Goal: Task Accomplishment & Management: Complete application form

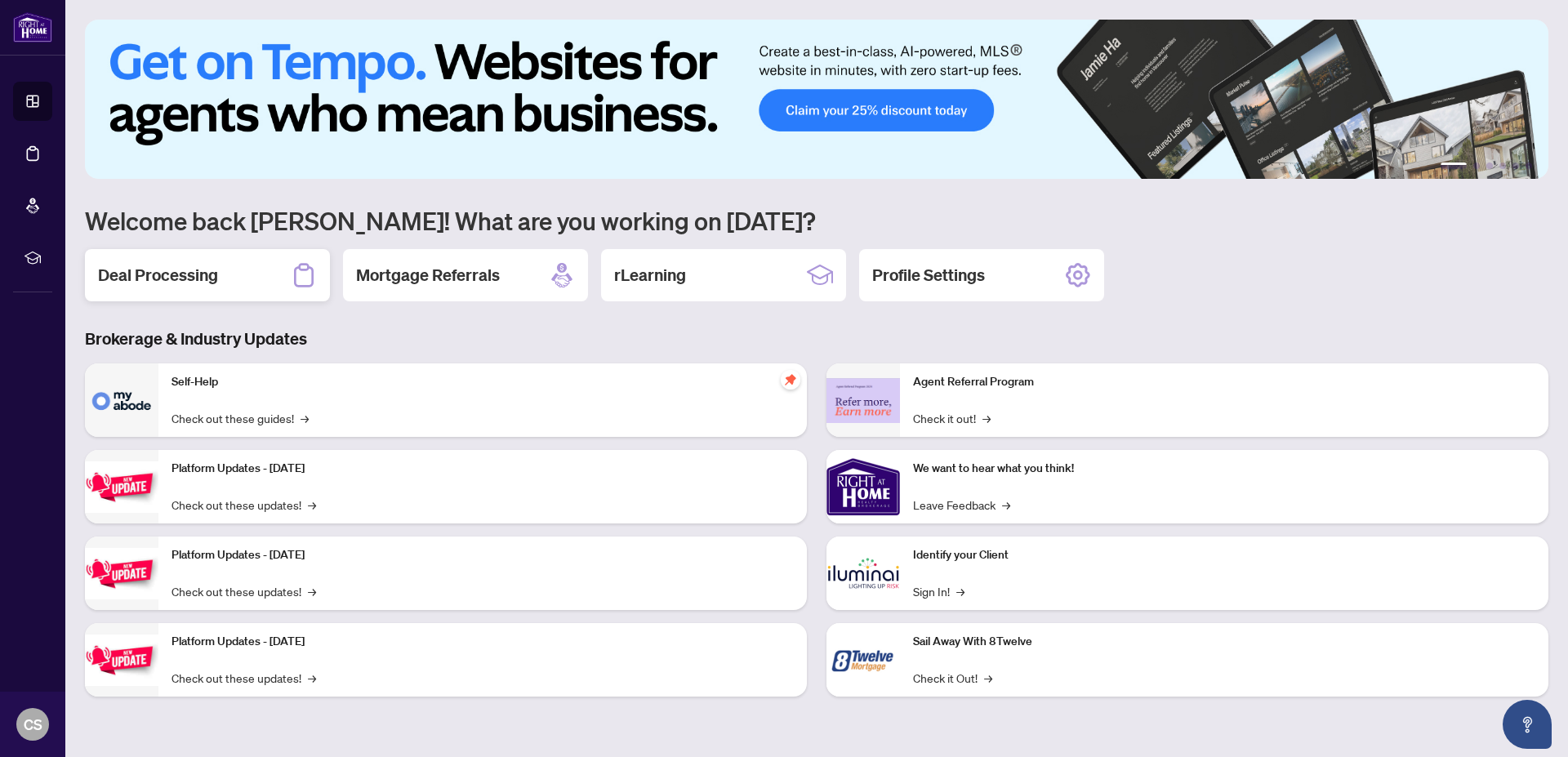
click at [169, 274] on h2 "Deal Processing" at bounding box center [158, 275] width 120 height 23
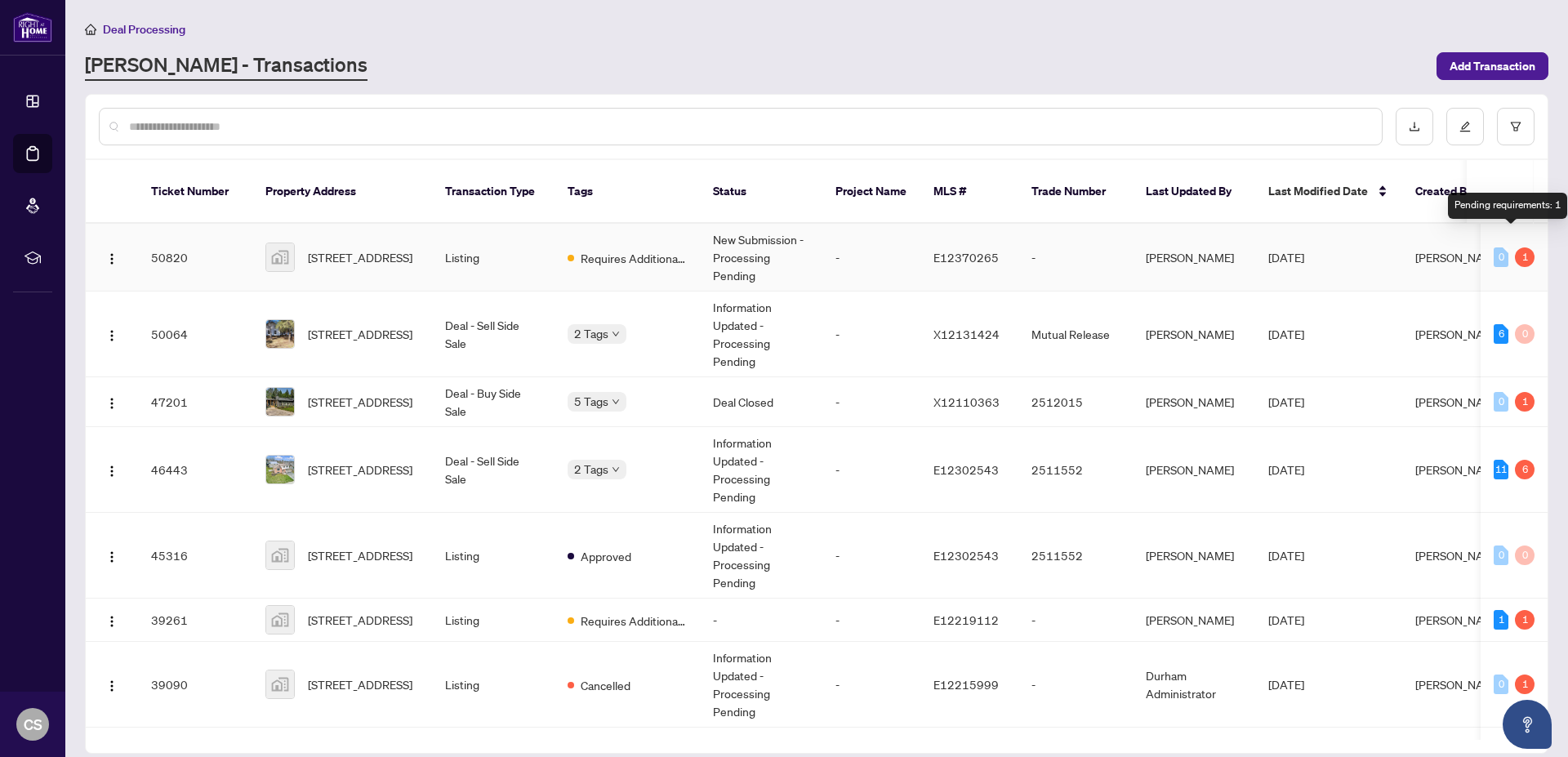
click at [1515, 247] on div "1" at bounding box center [1525, 257] width 20 height 20
click at [623, 249] on span "Requires Additional Docs" at bounding box center [634, 258] width 107 height 18
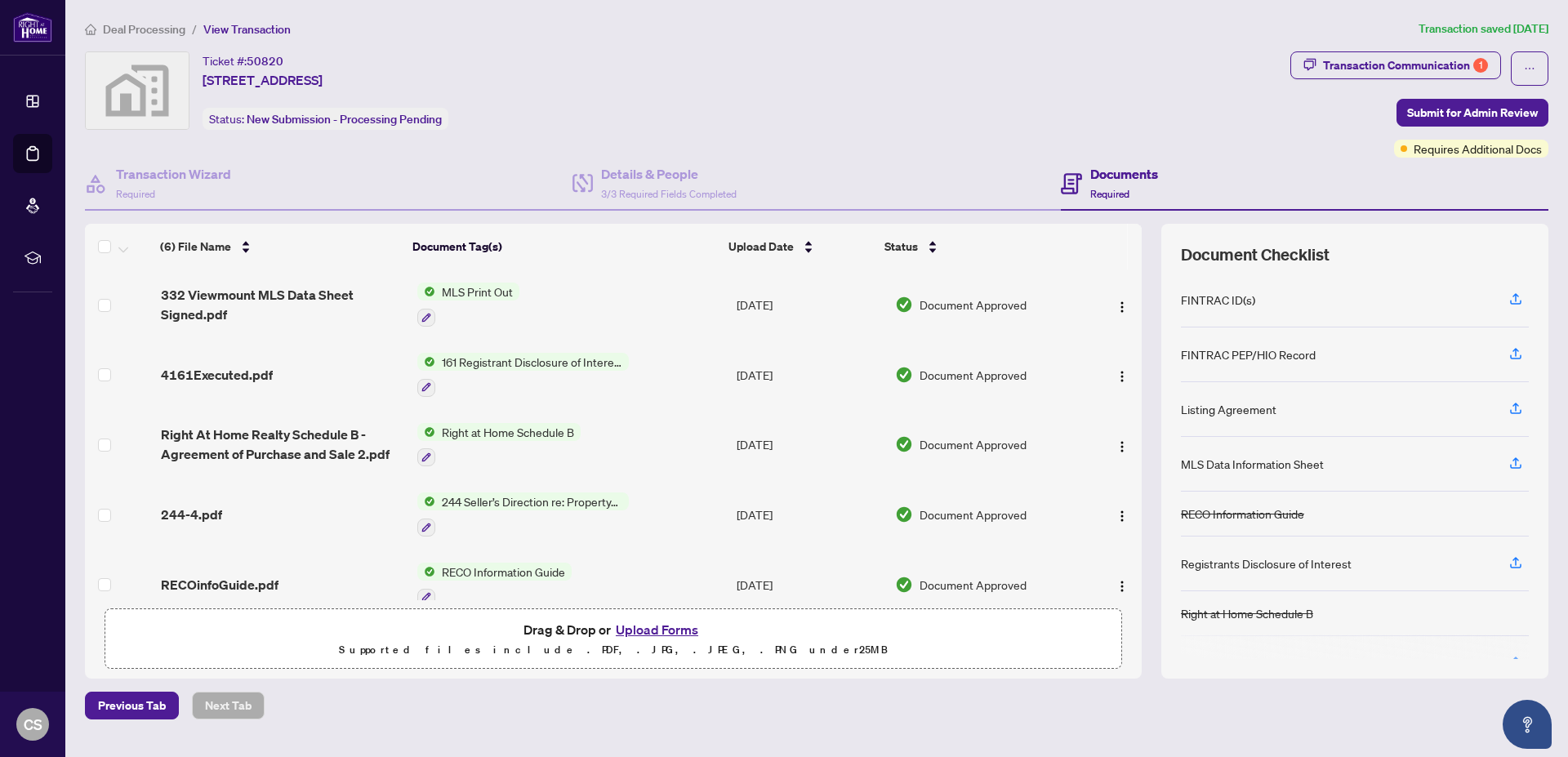
click at [1429, 147] on span "Requires Additional Docs" at bounding box center [1478, 149] width 128 height 18
click at [1384, 64] on div "Transaction Communication 1" at bounding box center [1405, 65] width 165 height 27
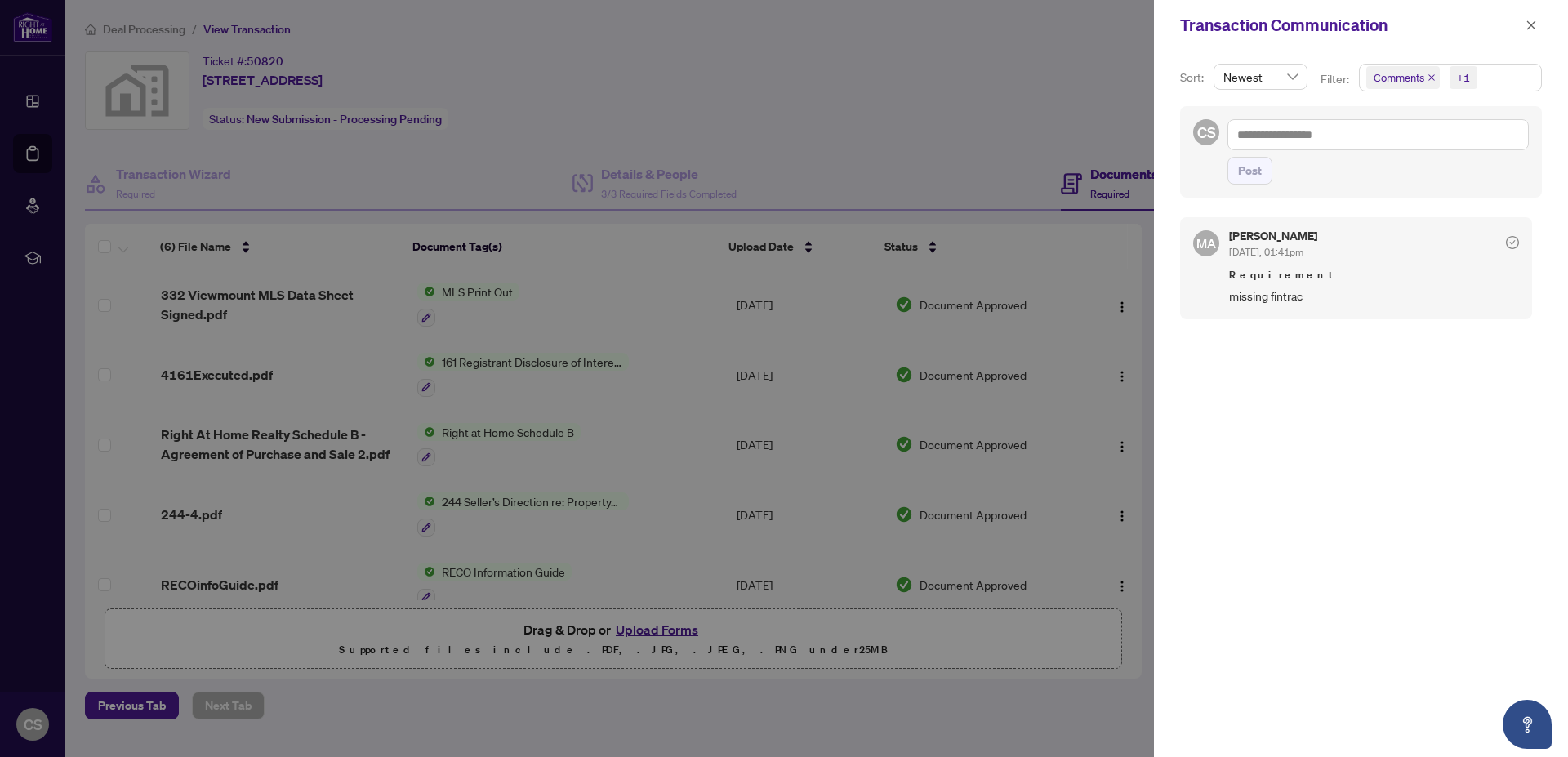
click at [514, 121] on div at bounding box center [784, 378] width 1568 height 757
click at [572, 87] on div at bounding box center [784, 378] width 1568 height 757
click at [1533, 24] on icon "close" at bounding box center [1532, 26] width 12 height 12
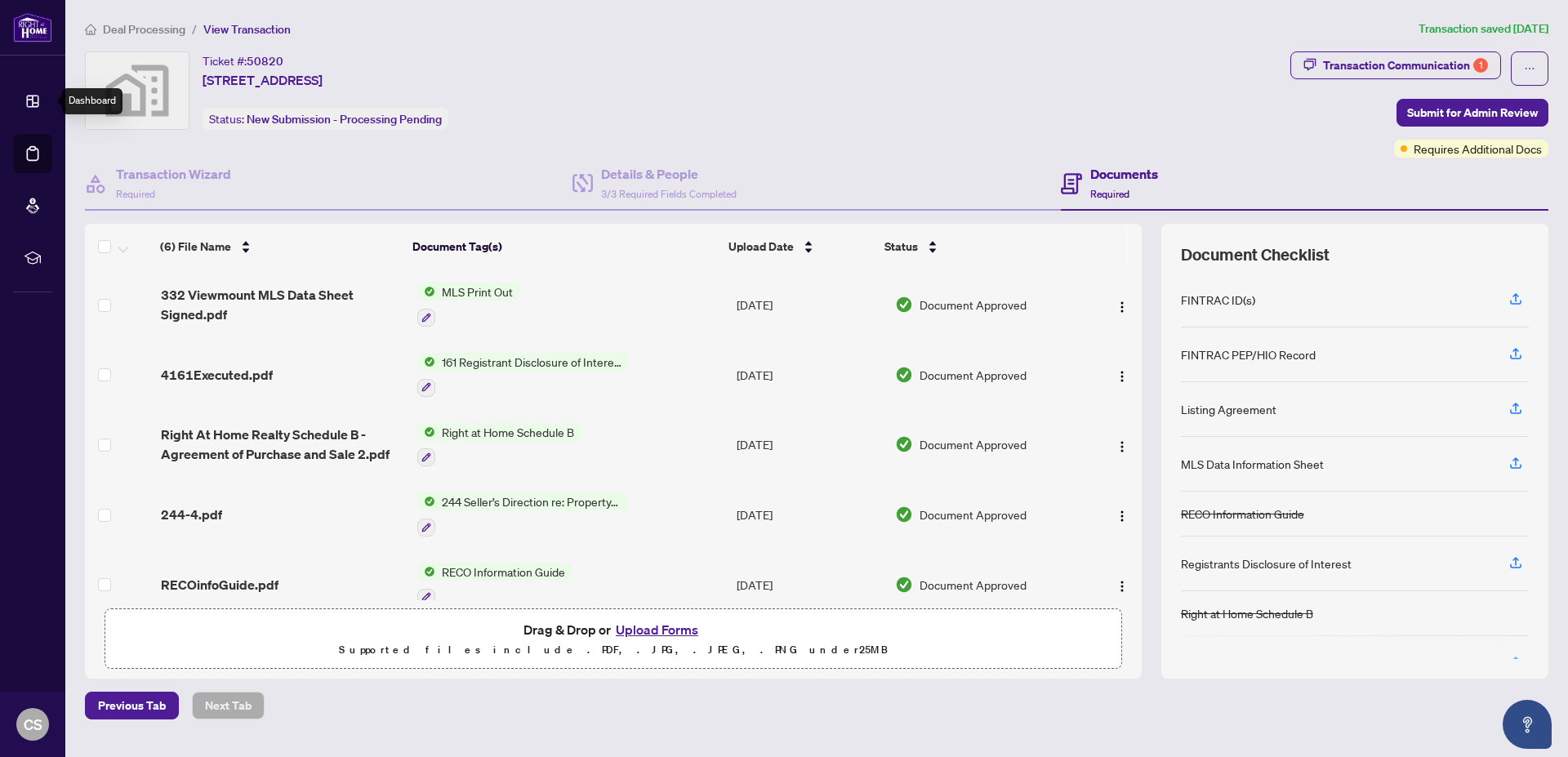
click at [33, 100] on icon at bounding box center [33, 102] width 12 height 12
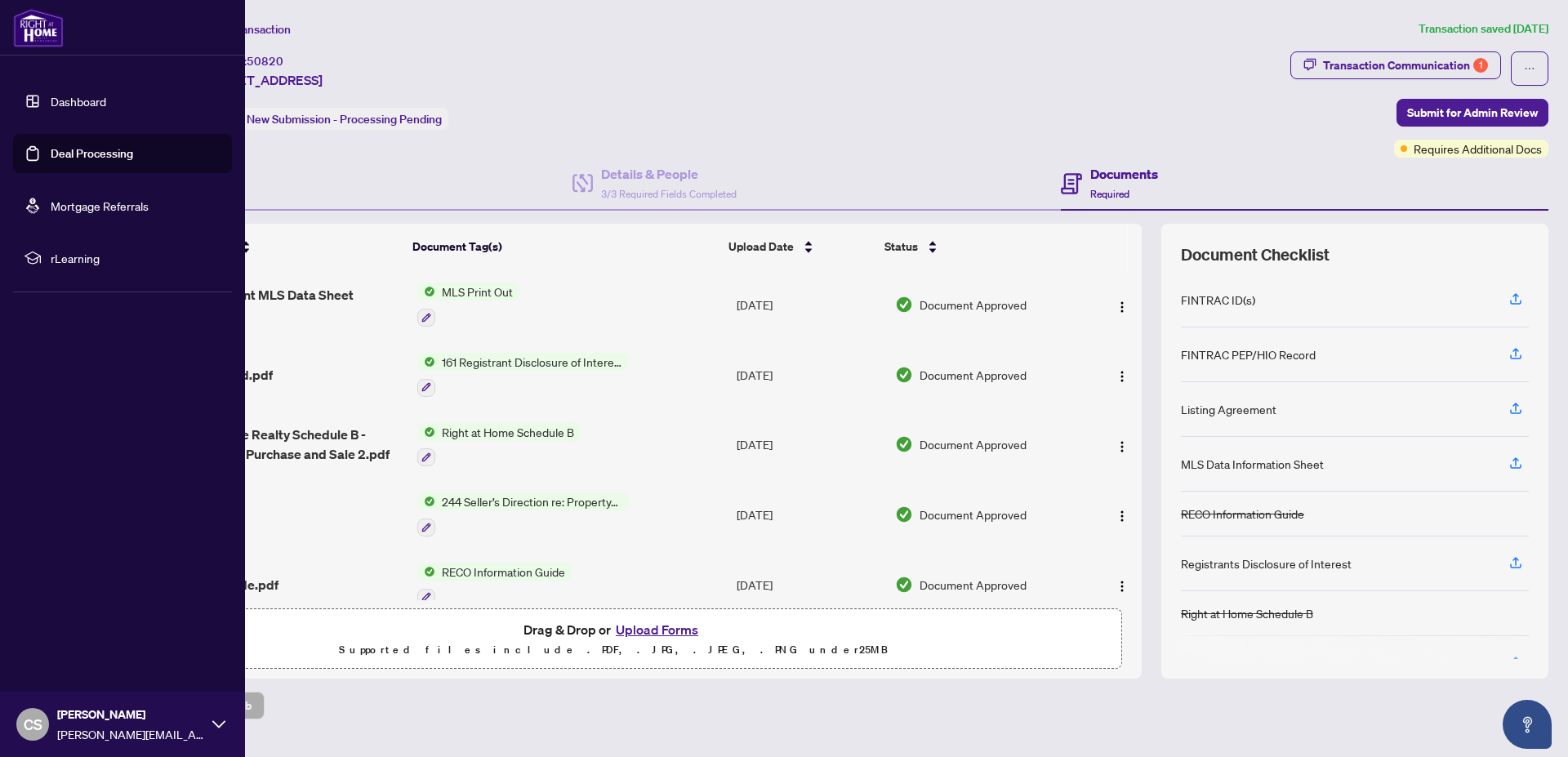
click at [75, 104] on link "Dashboard" at bounding box center [78, 101] width 55 height 15
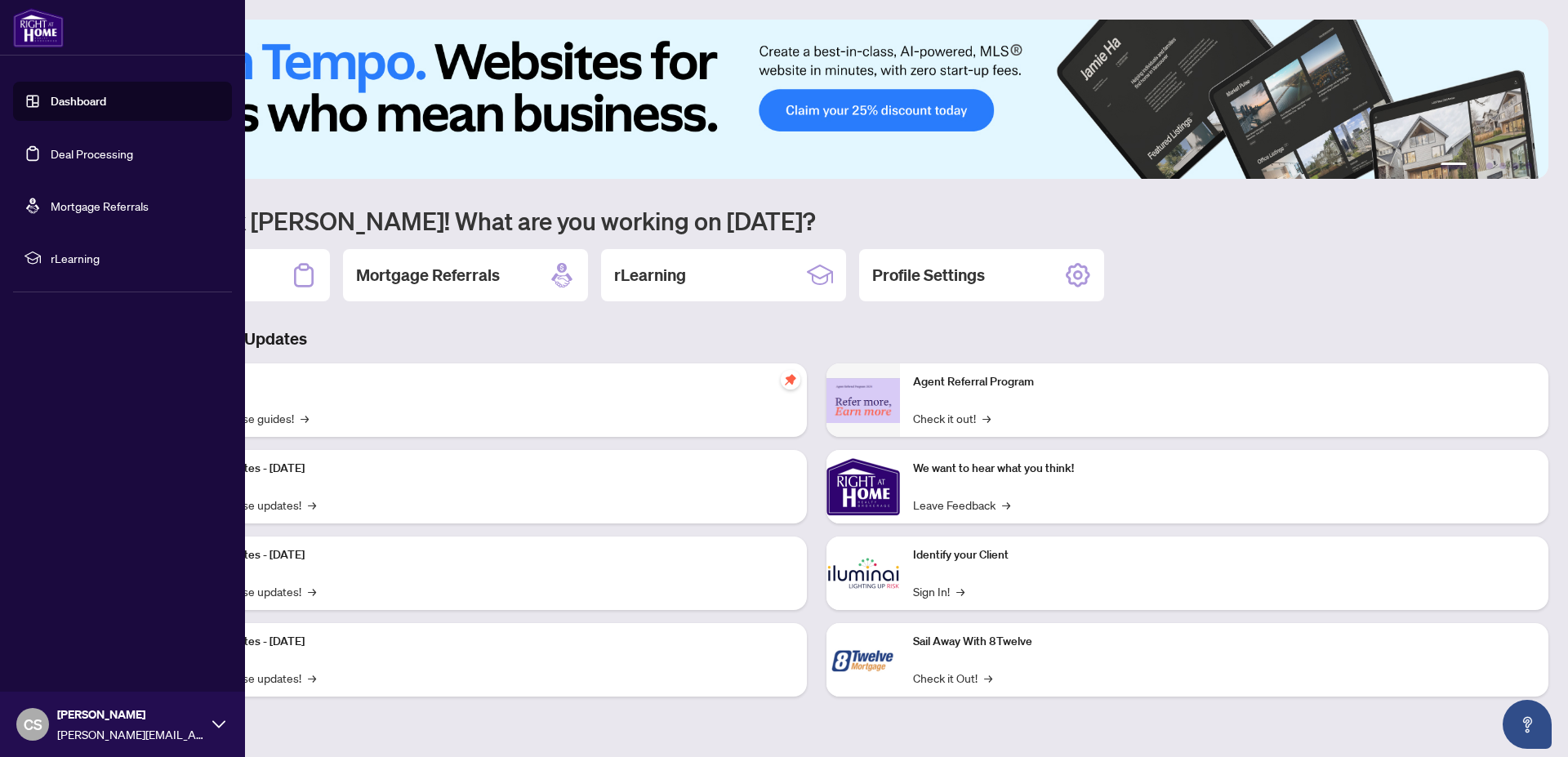
click at [76, 153] on link "Deal Processing" at bounding box center [92, 153] width 83 height 15
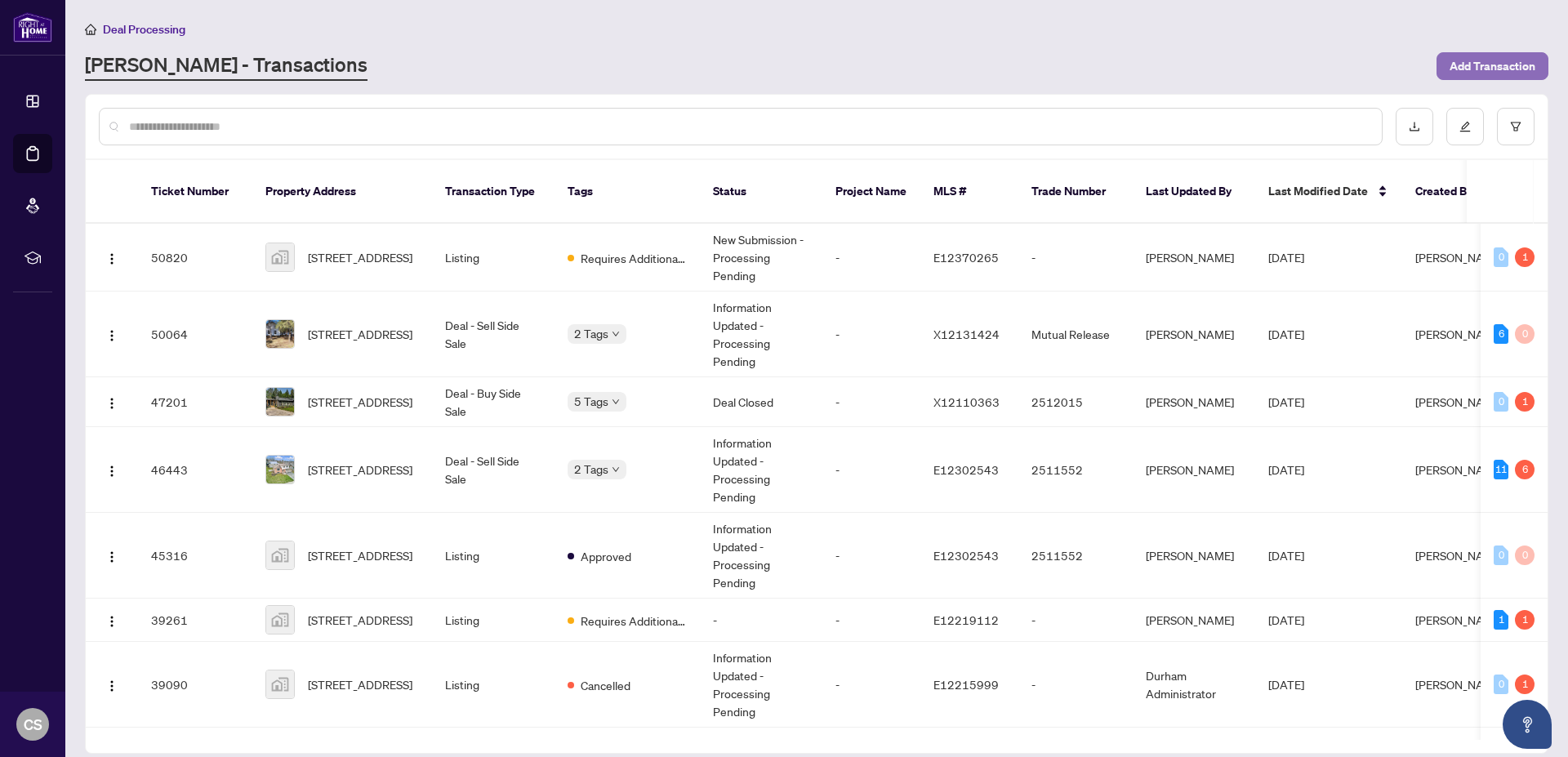
click at [1480, 59] on span "Add Transaction" at bounding box center [1492, 66] width 86 height 27
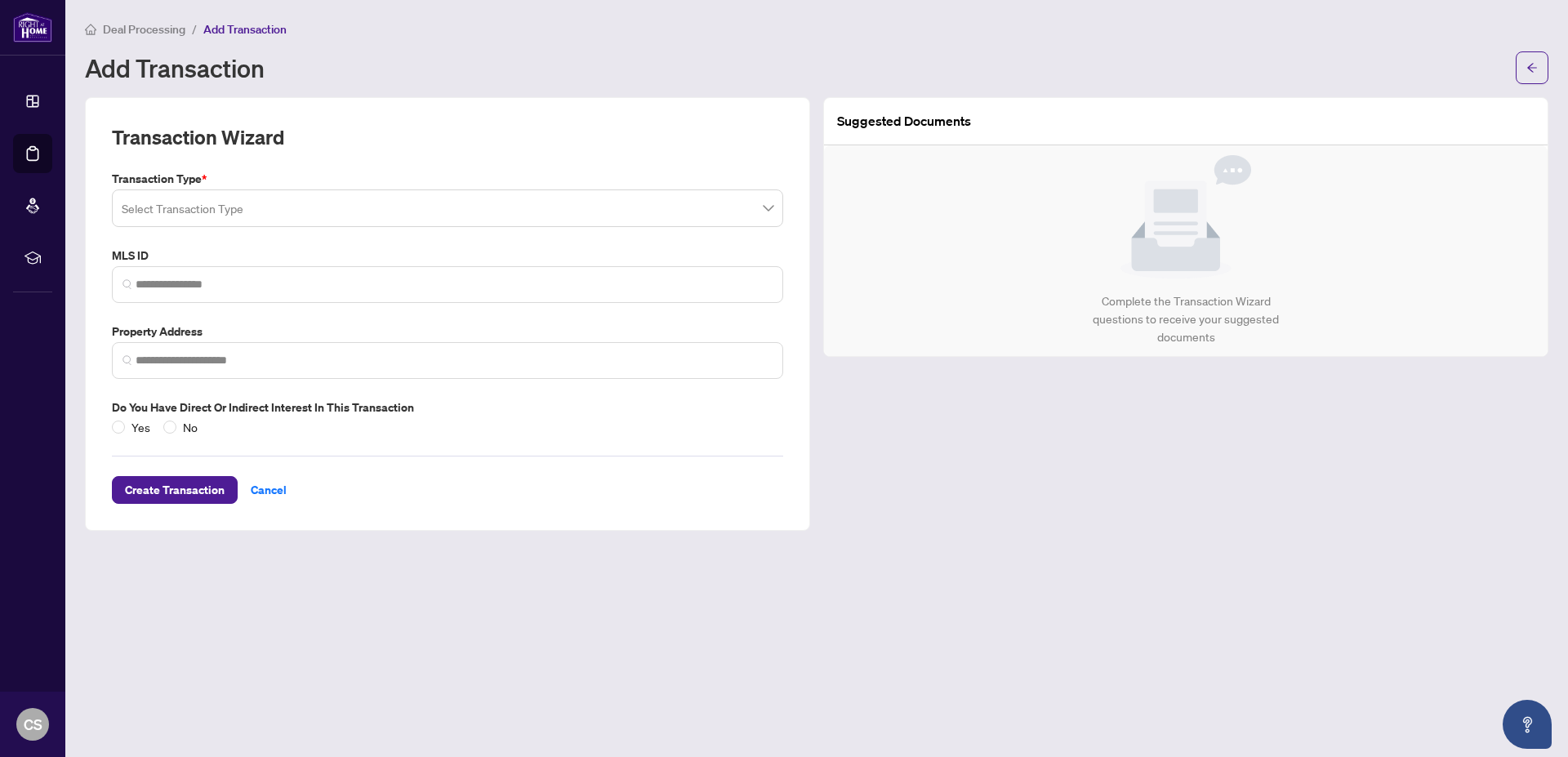
click at [312, 211] on input "search" at bounding box center [440, 210] width 637 height 35
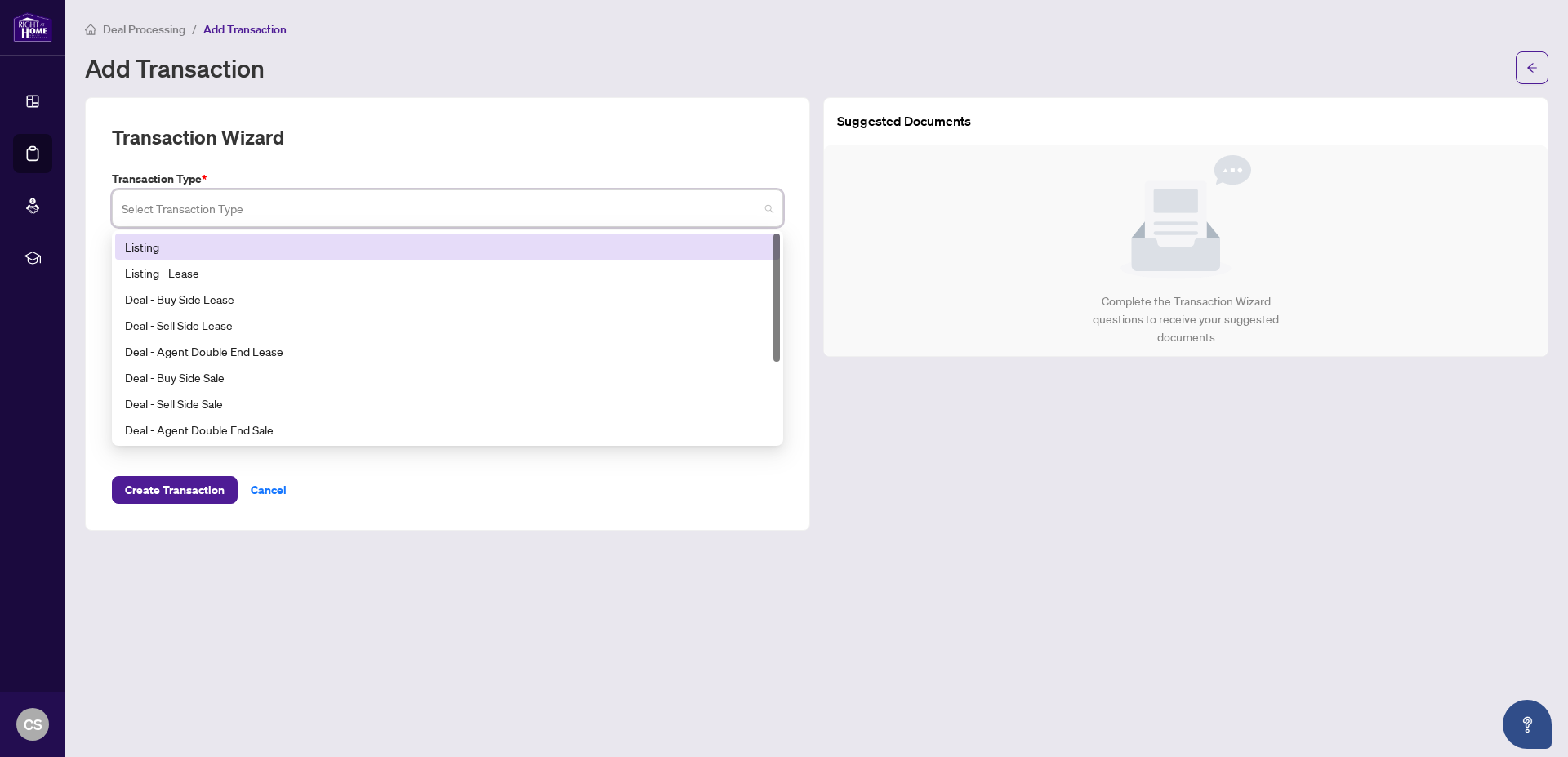
click at [321, 244] on div "Listing" at bounding box center [448, 246] width 645 height 18
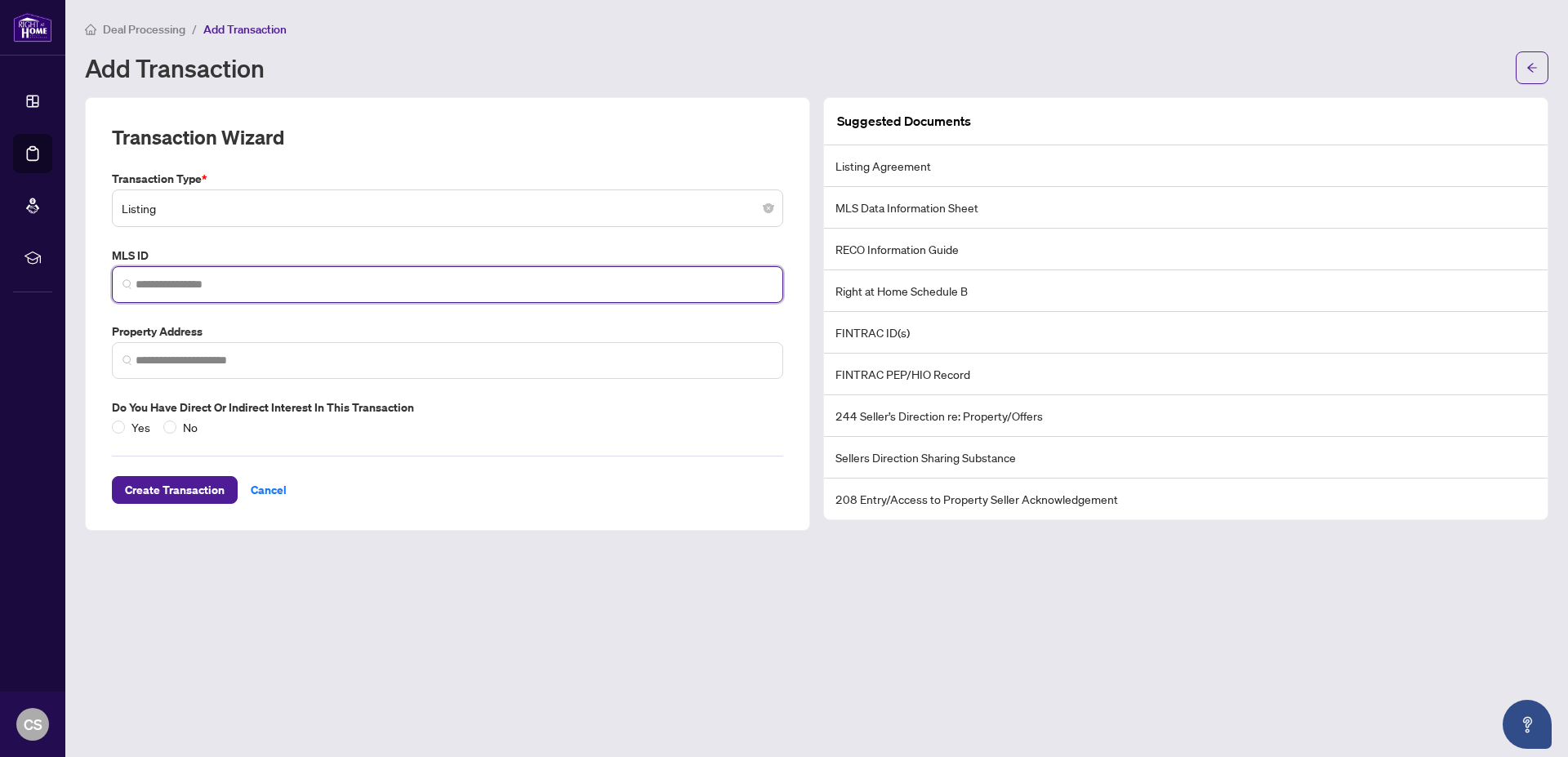
click at [300, 286] on input "search" at bounding box center [454, 284] width 637 height 17
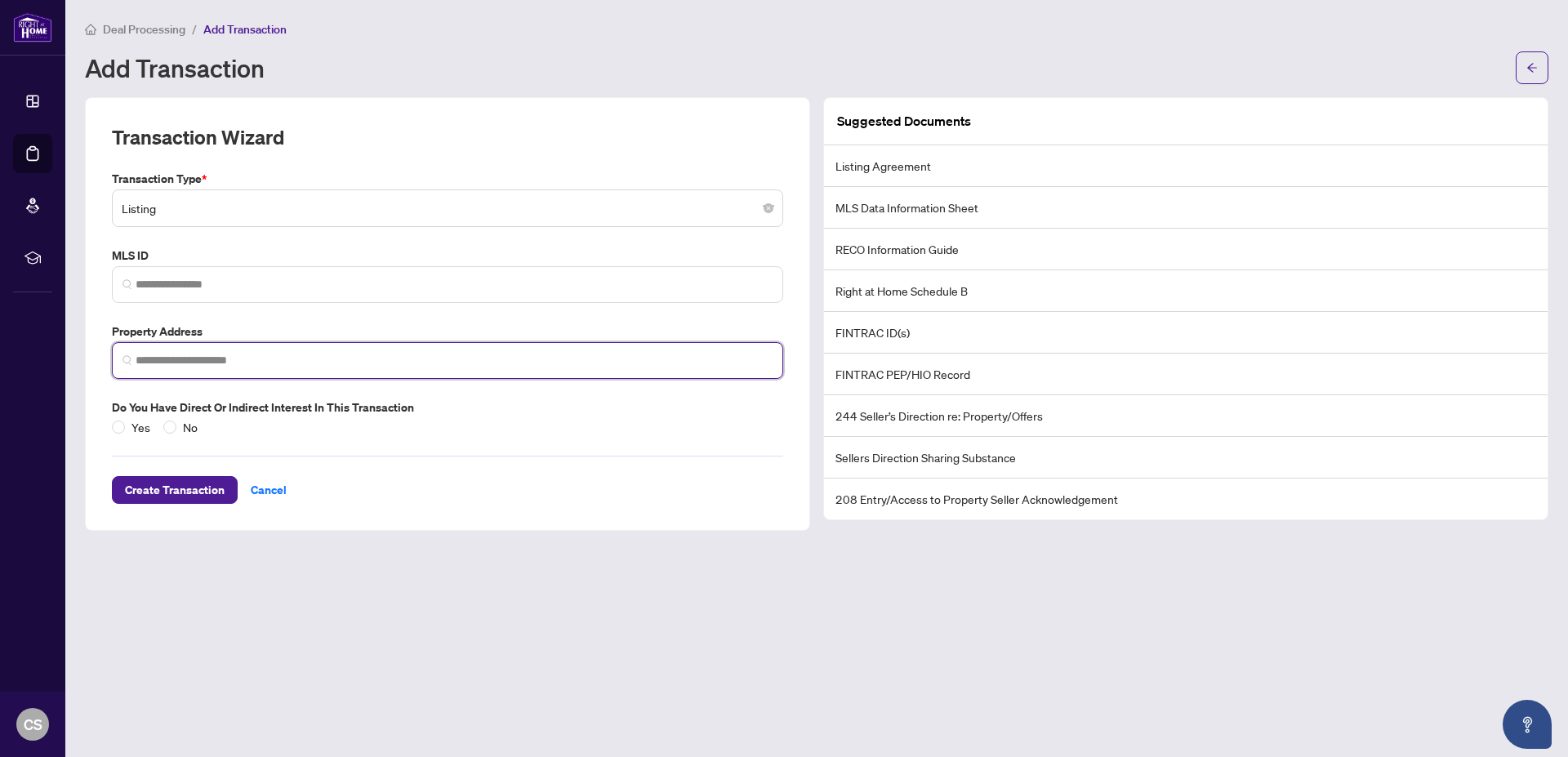
click at [291, 354] on input "search" at bounding box center [454, 360] width 637 height 17
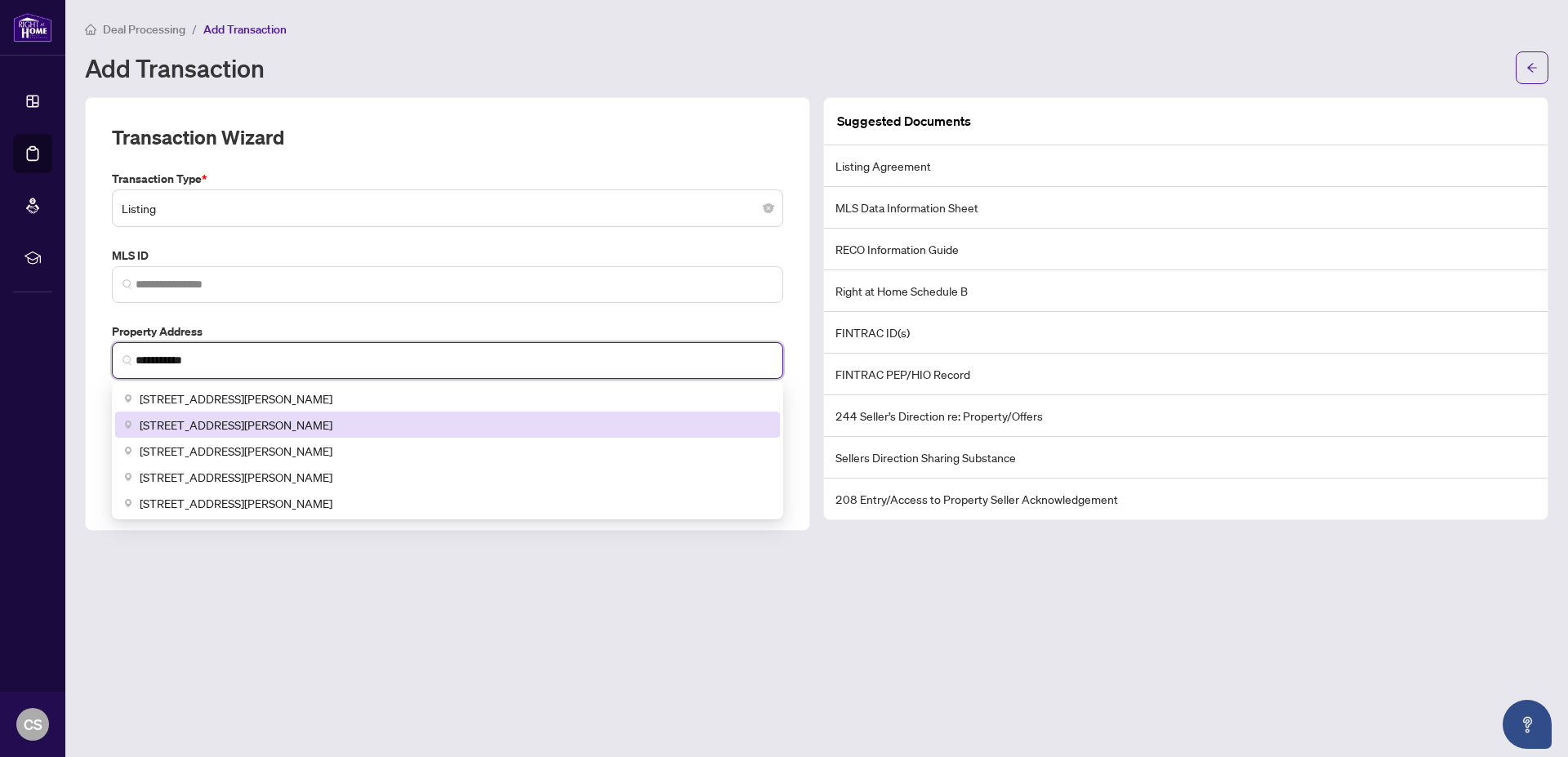
click at [222, 427] on span "[STREET_ADDRESS][PERSON_NAME]" at bounding box center [236, 425] width 192 height 18
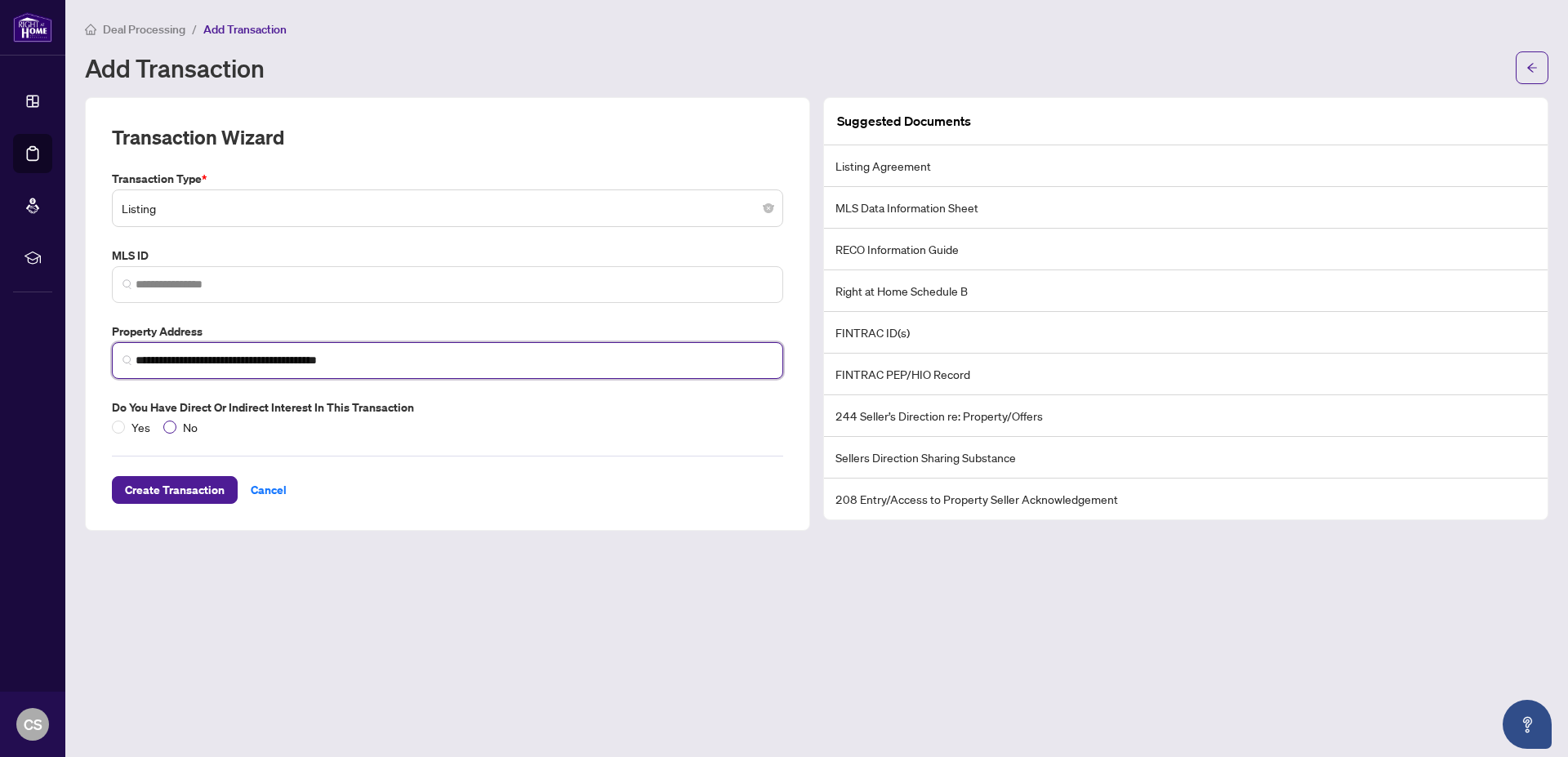
type input "**********"
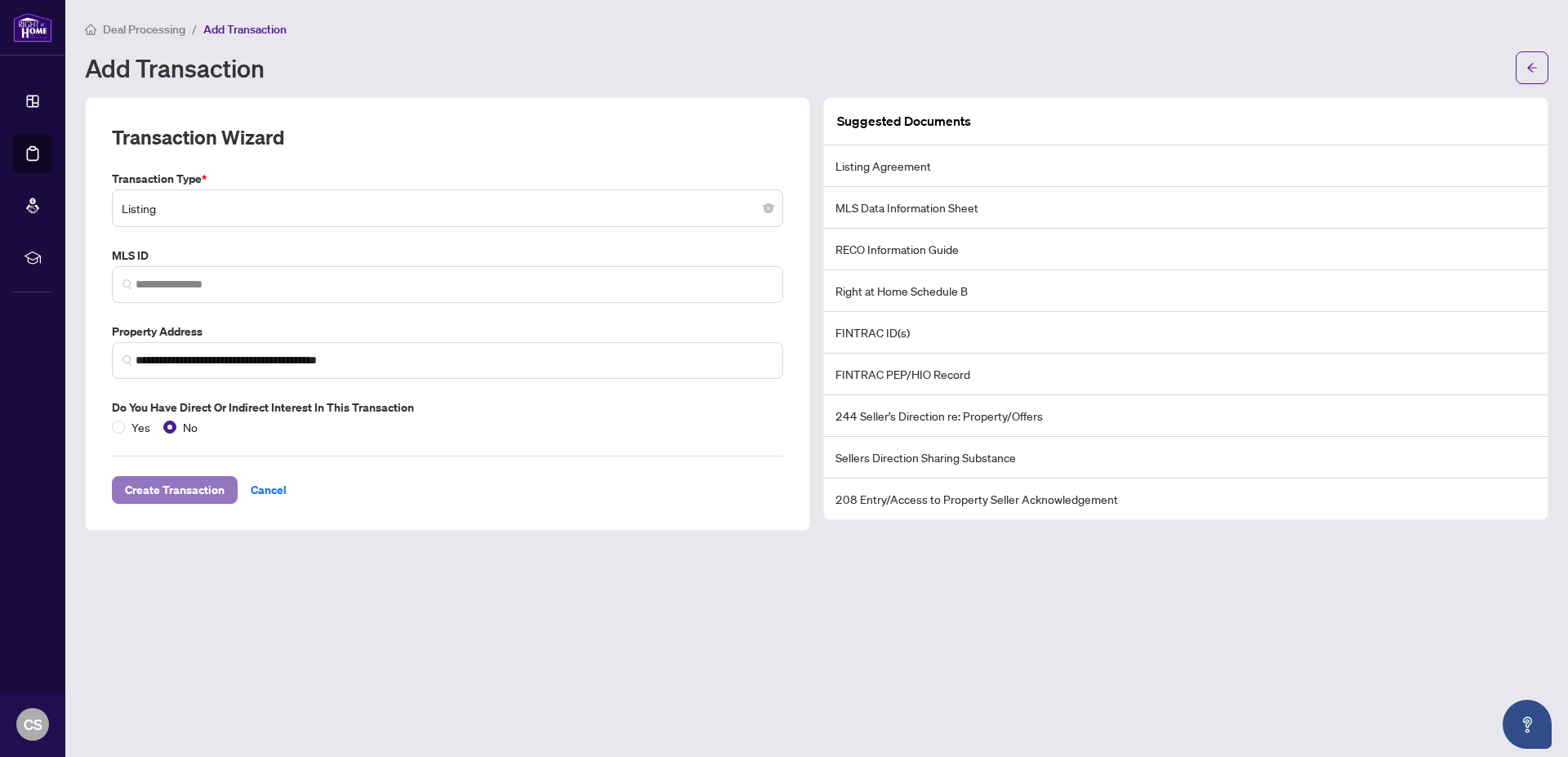
click at [202, 488] on span "Create Transaction" at bounding box center [175, 490] width 100 height 27
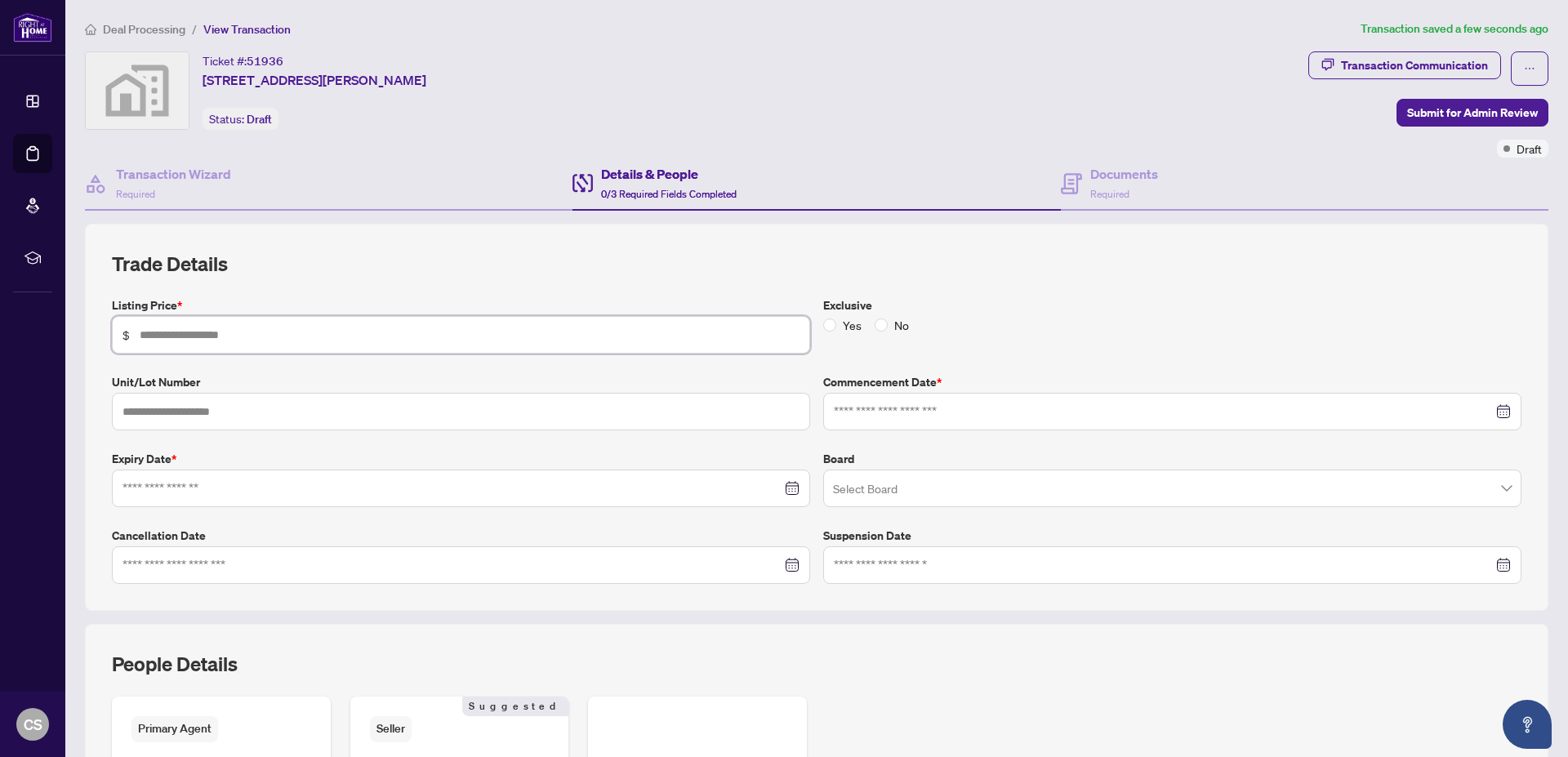
click at [346, 335] on input "text" at bounding box center [469, 334] width 660 height 18
type input "*******"
click at [306, 416] on input "text" at bounding box center [461, 411] width 698 height 37
click at [848, 411] on input at bounding box center [1164, 411] width 659 height 18
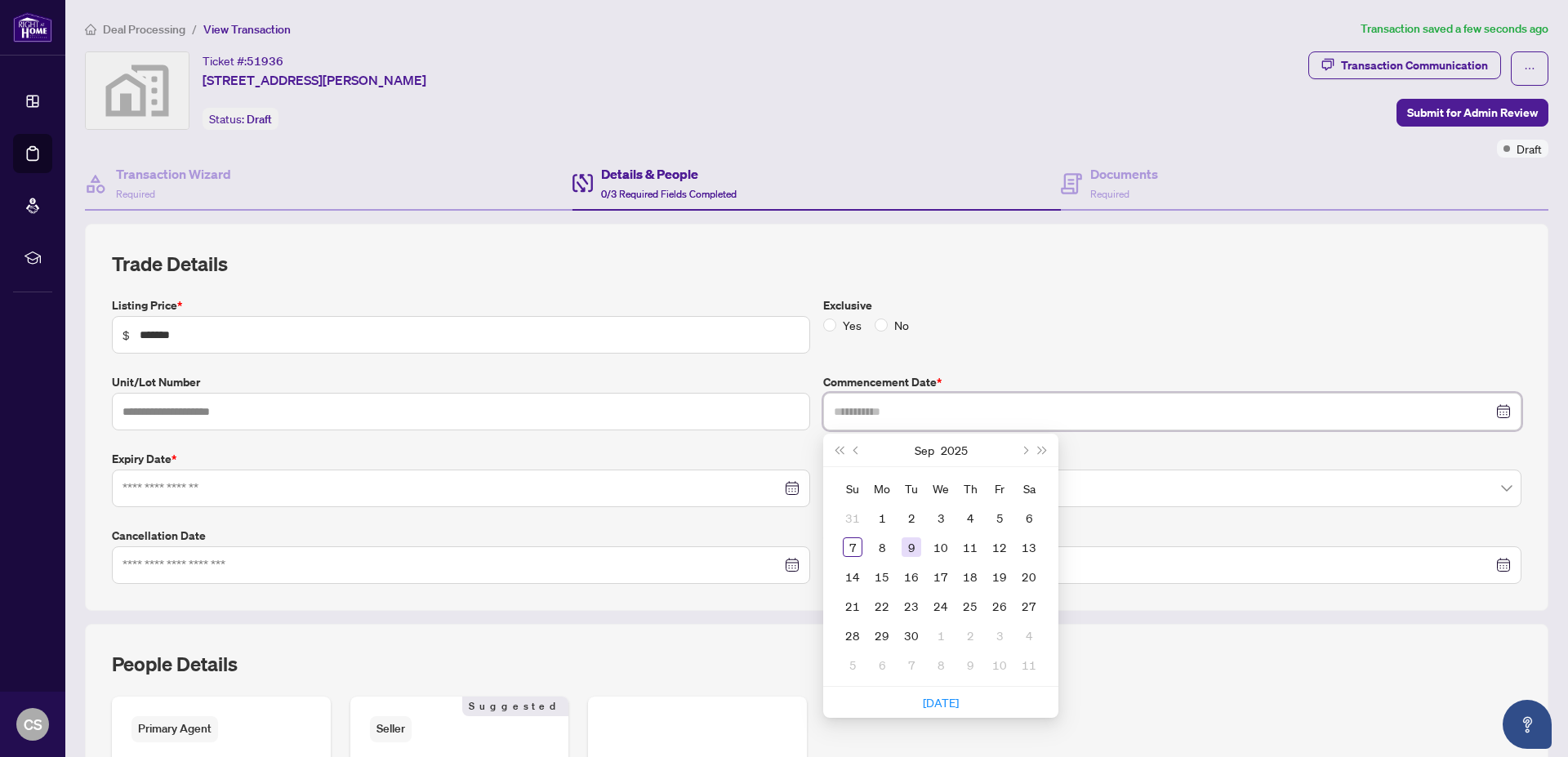
type input "**********"
click at [901, 544] on div "9" at bounding box center [911, 547] width 20 height 20
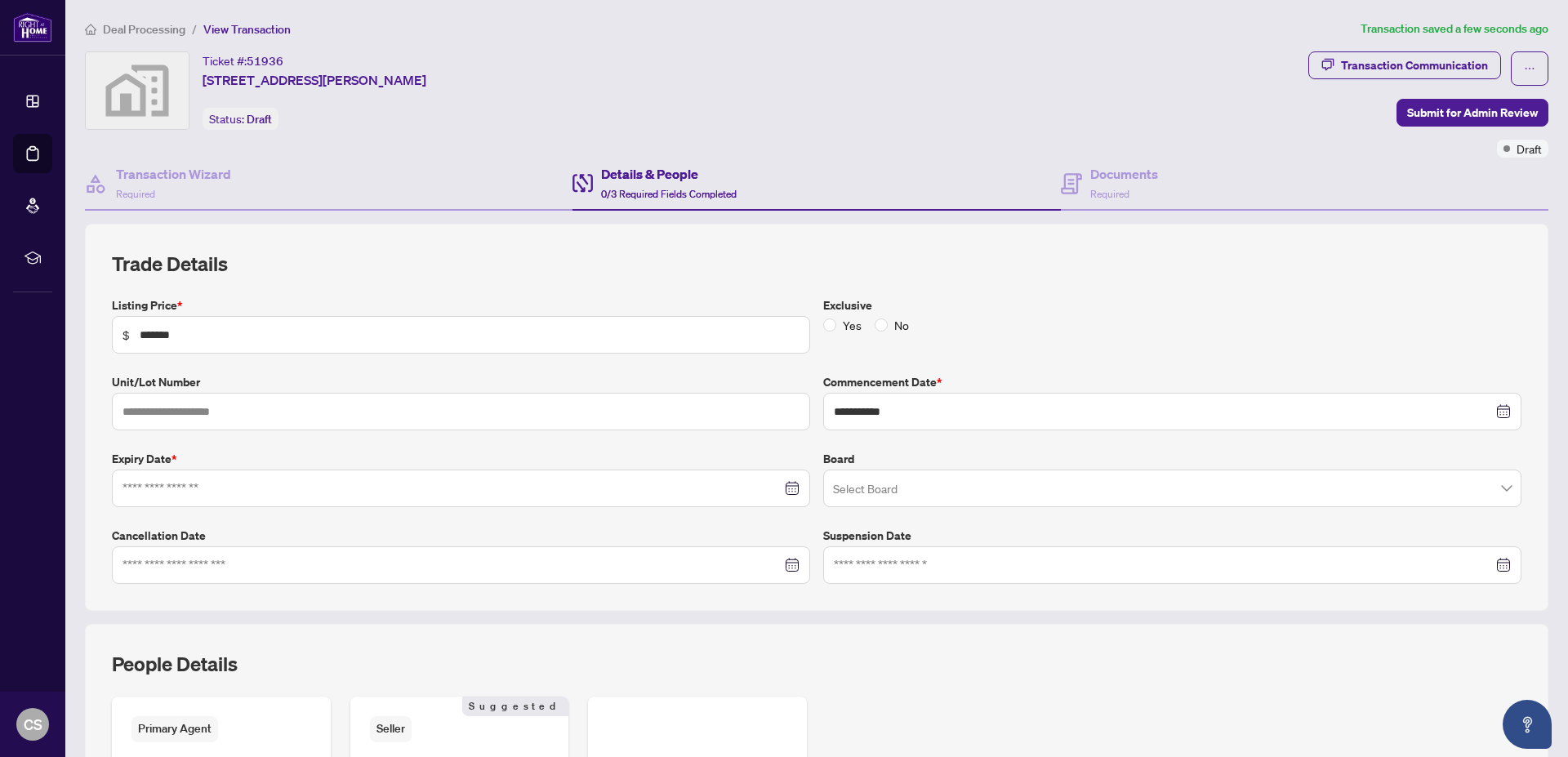
click at [463, 497] on div at bounding box center [461, 488] width 698 height 37
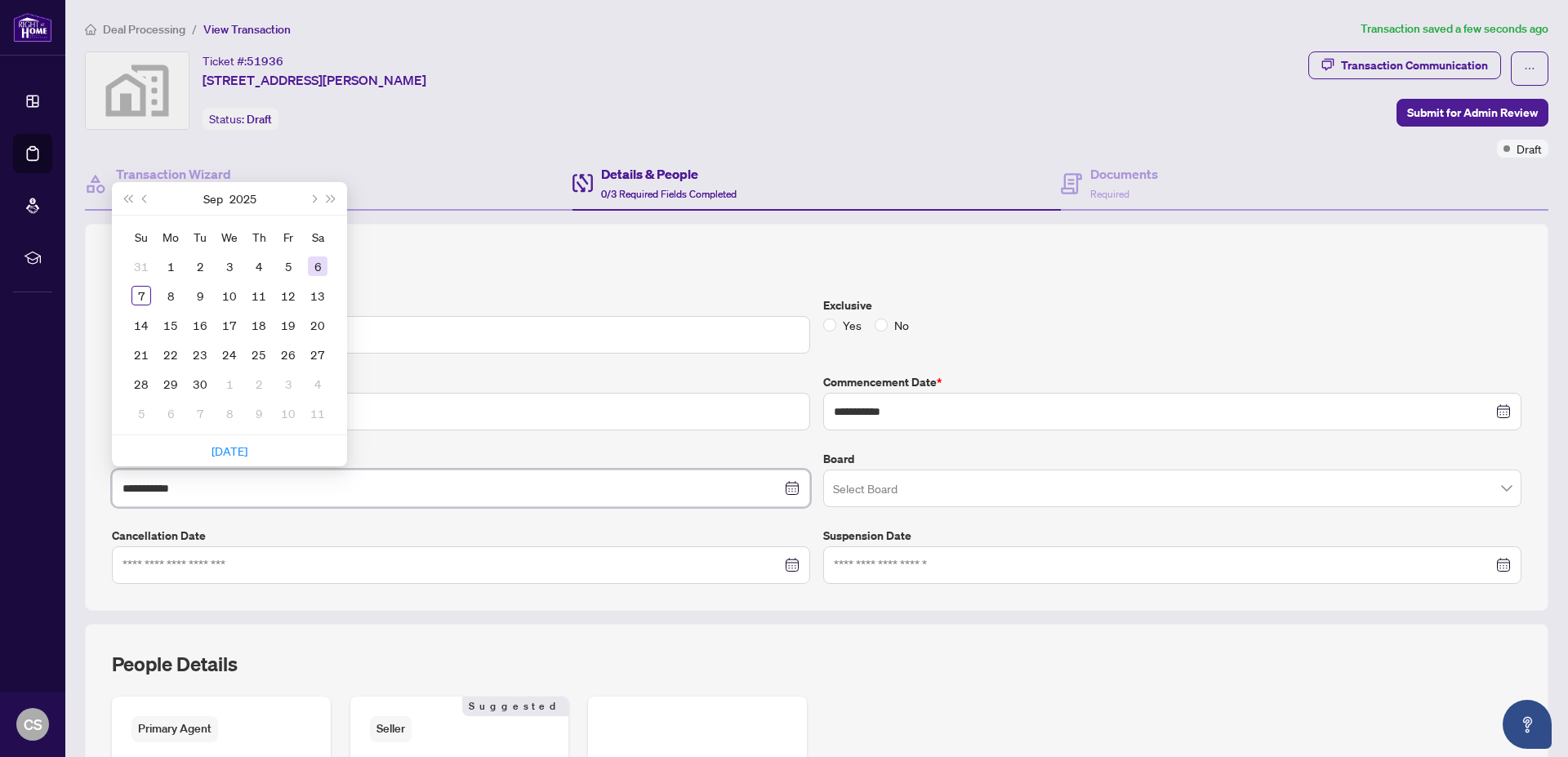
type input "**********"
click at [314, 192] on button "Next month (PageDown)" at bounding box center [313, 198] width 18 height 33
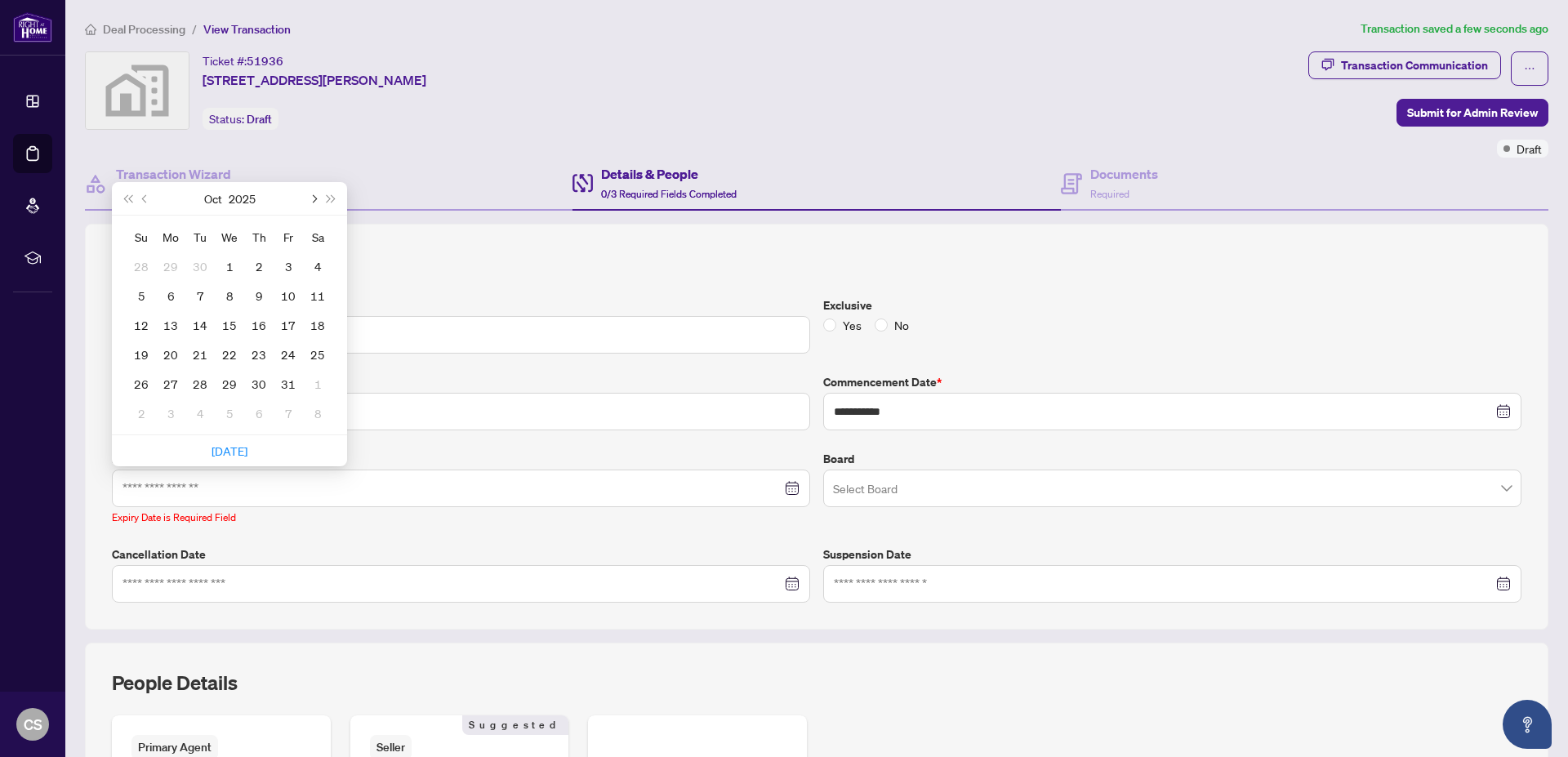
click at [314, 192] on button "Next month (PageDown)" at bounding box center [313, 198] width 18 height 33
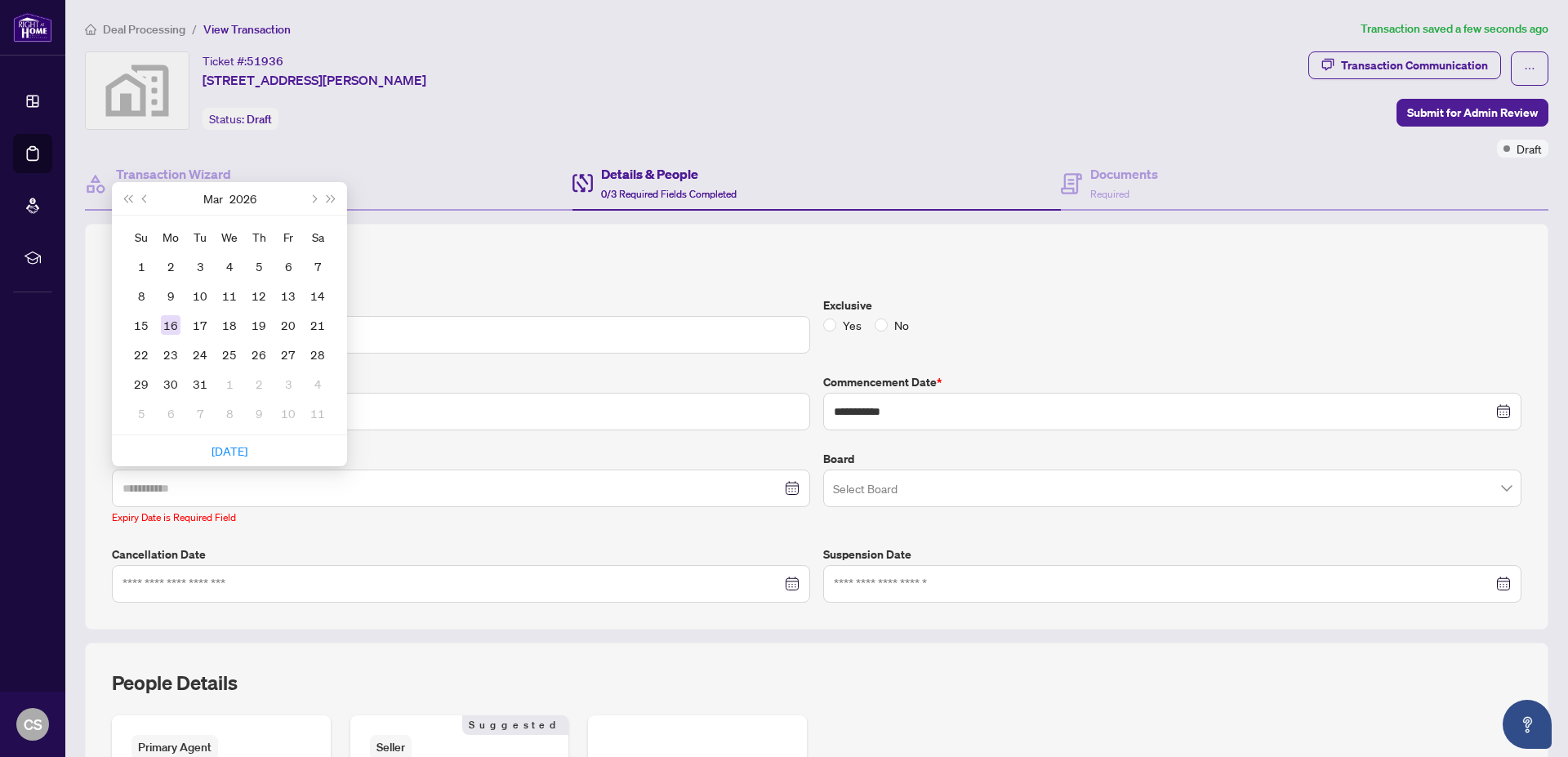
type input "**********"
click at [164, 330] on div "16" at bounding box center [171, 325] width 20 height 20
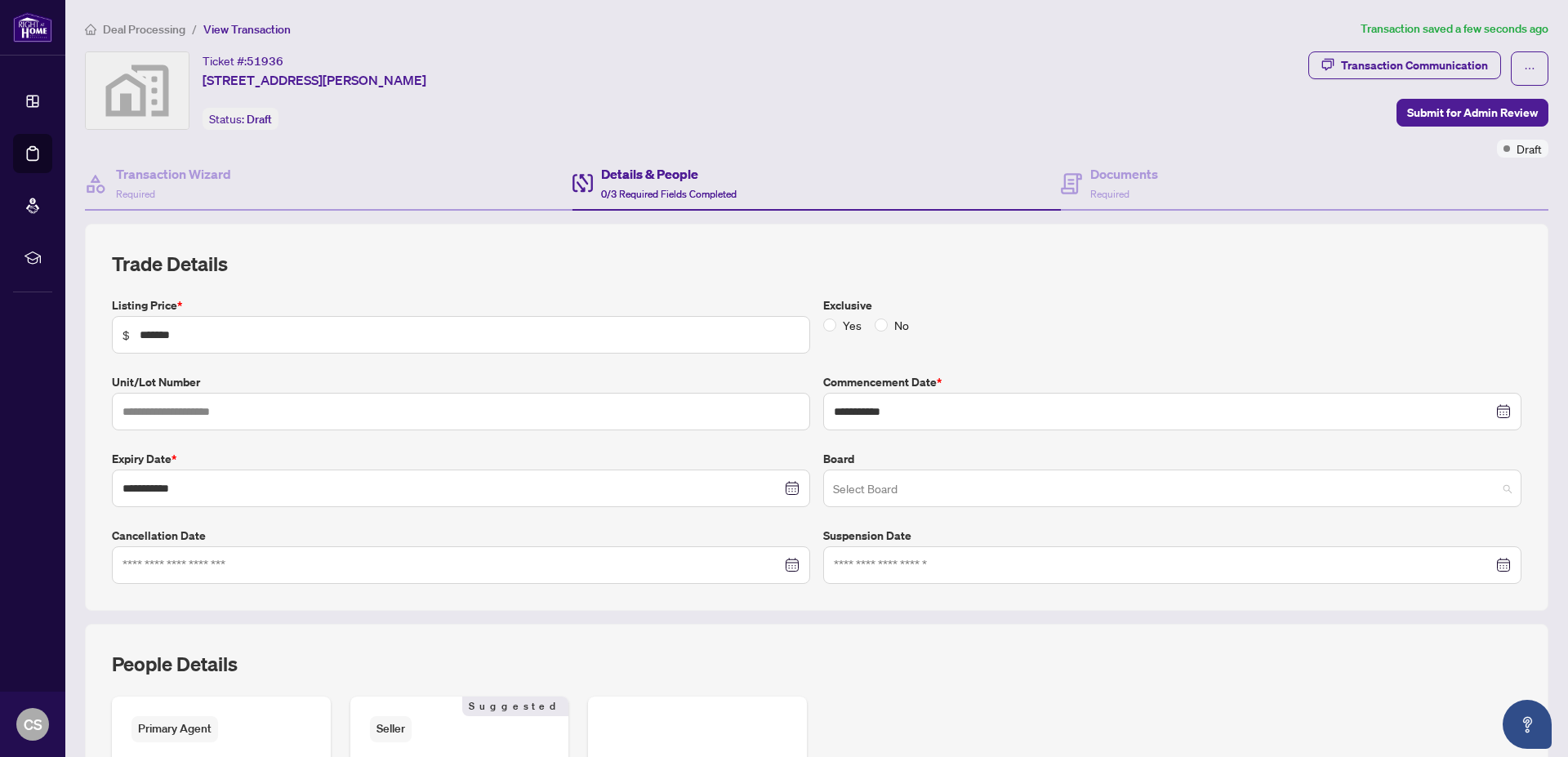
click at [1059, 488] on input "search" at bounding box center [1165, 491] width 664 height 35
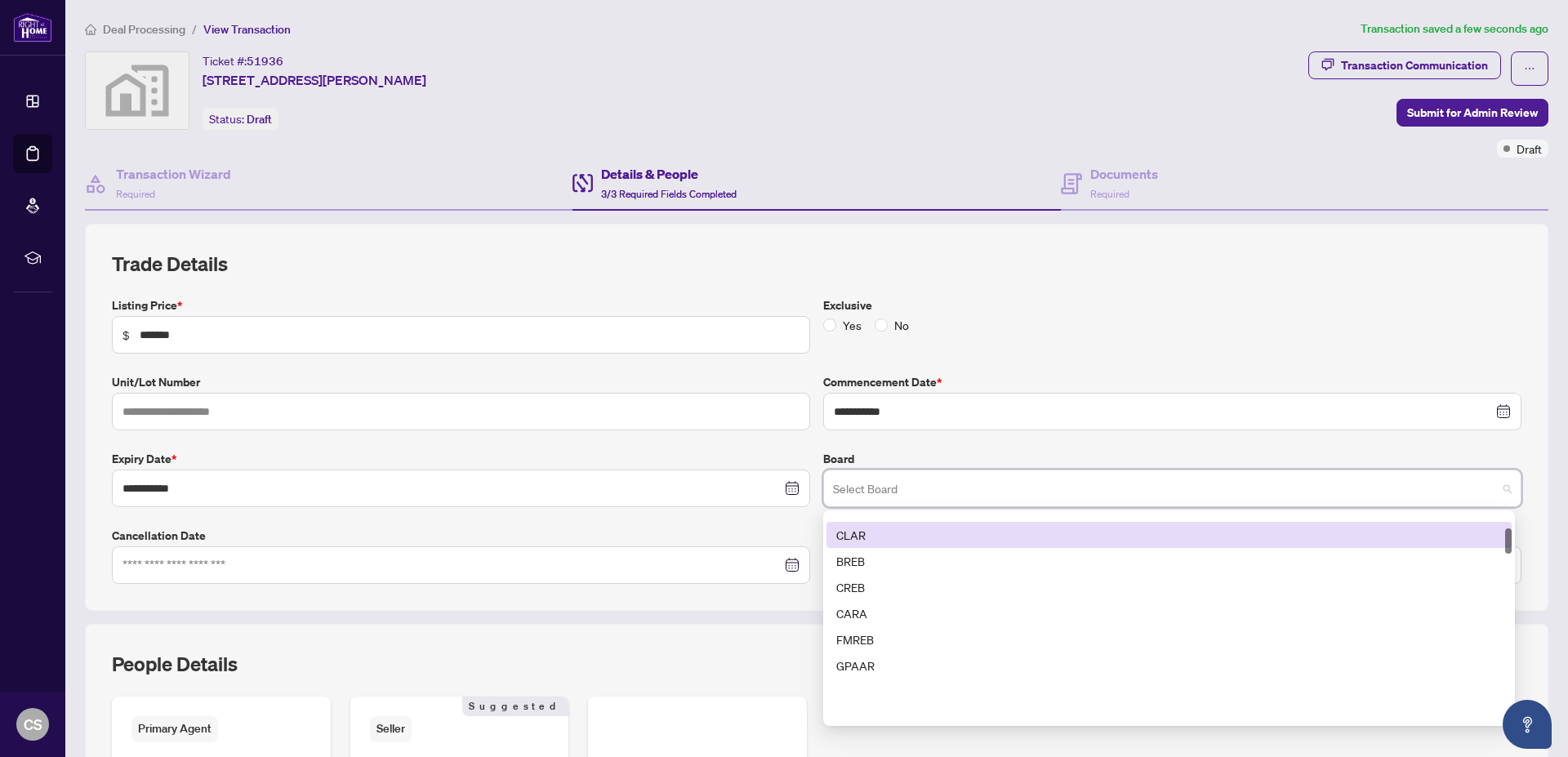
scroll to position [117, 0]
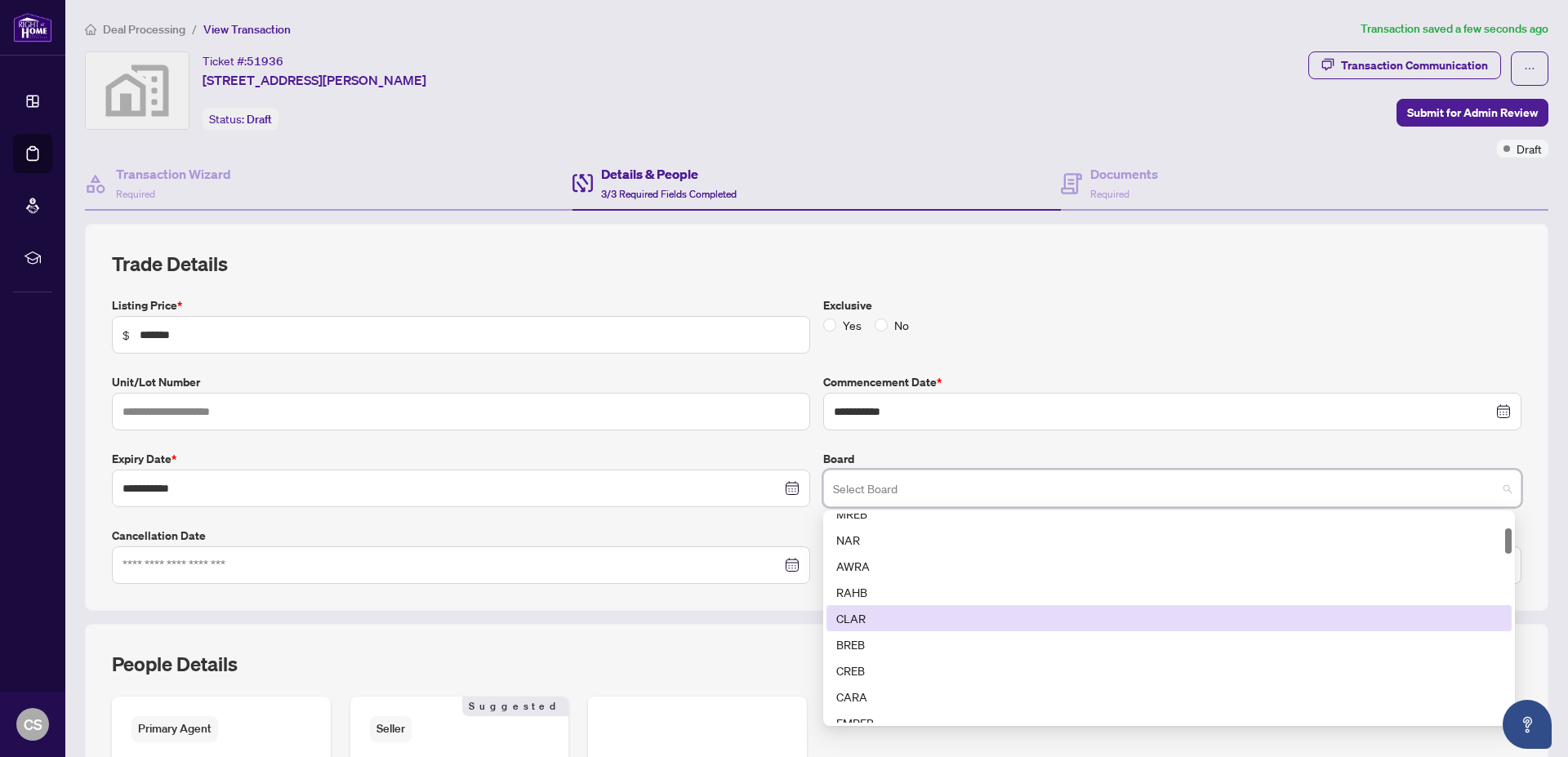
click at [967, 615] on div "CLAR" at bounding box center [1169, 618] width 666 height 18
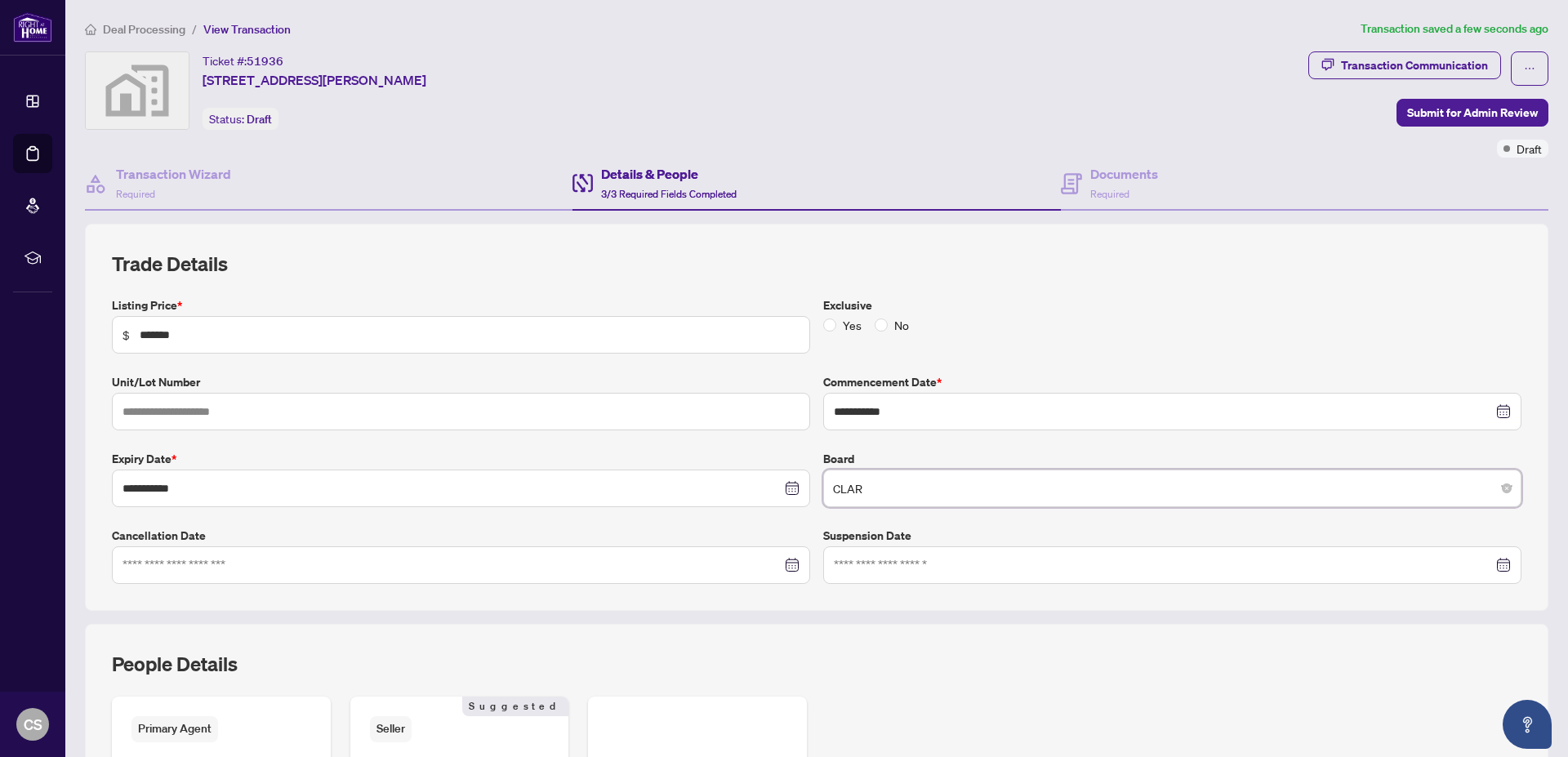
scroll to position [27, 0]
click at [987, 492] on span "CLAR" at bounding box center [1173, 488] width 678 height 31
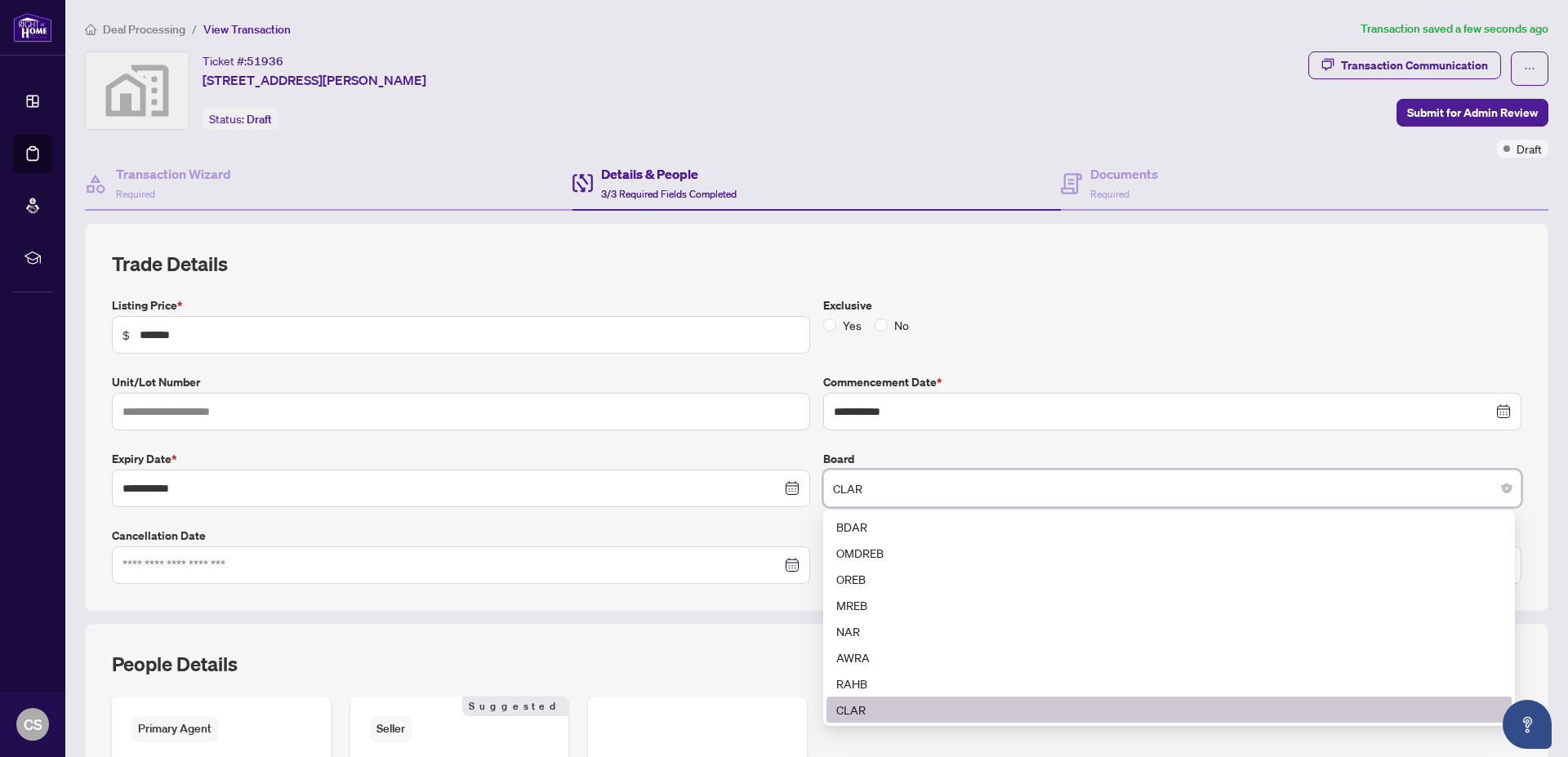
click at [954, 448] on div "**********" at bounding box center [817, 441] width 1423 height 288
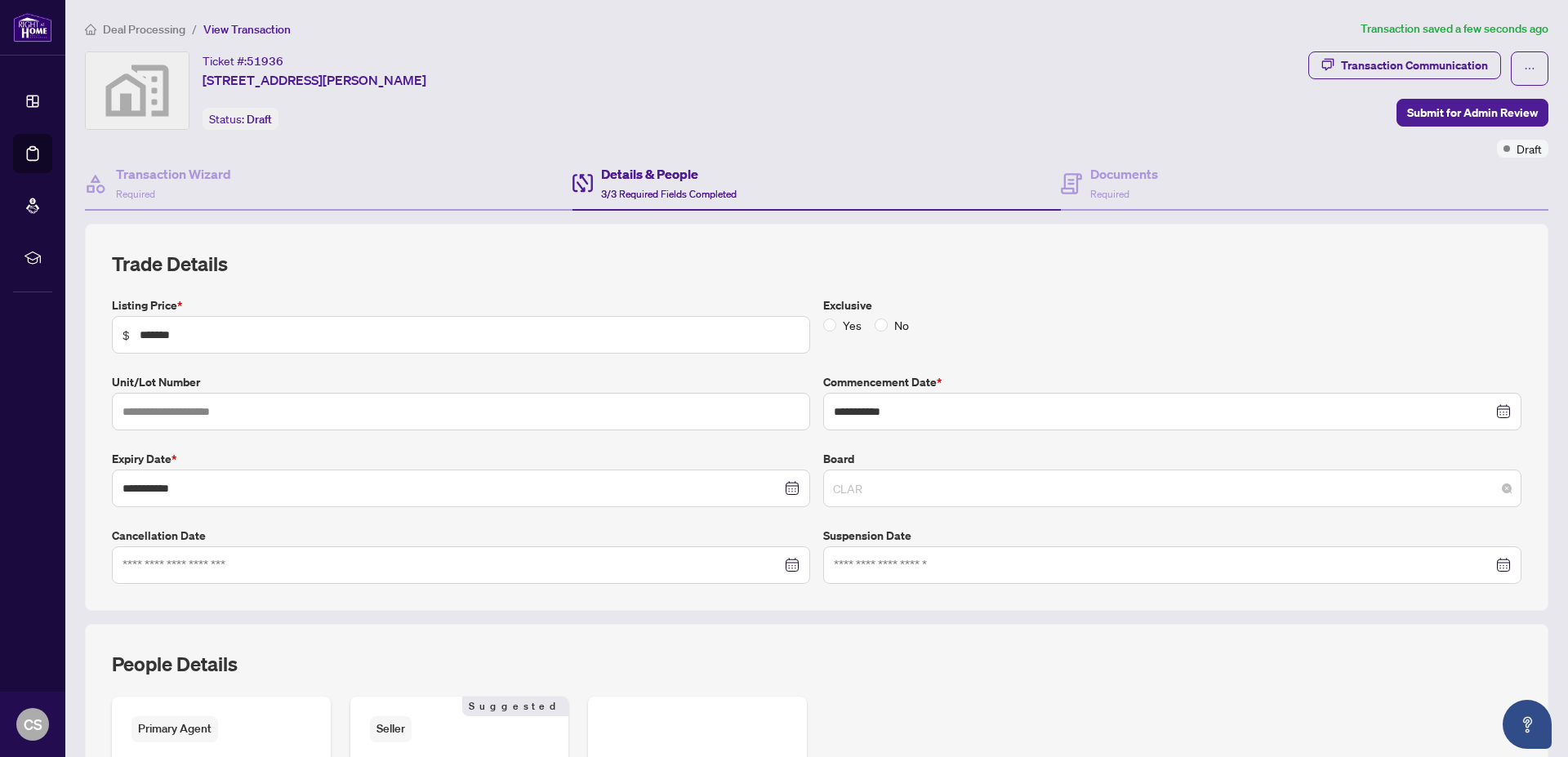
click at [962, 493] on span "CLAR" at bounding box center [1173, 488] width 678 height 31
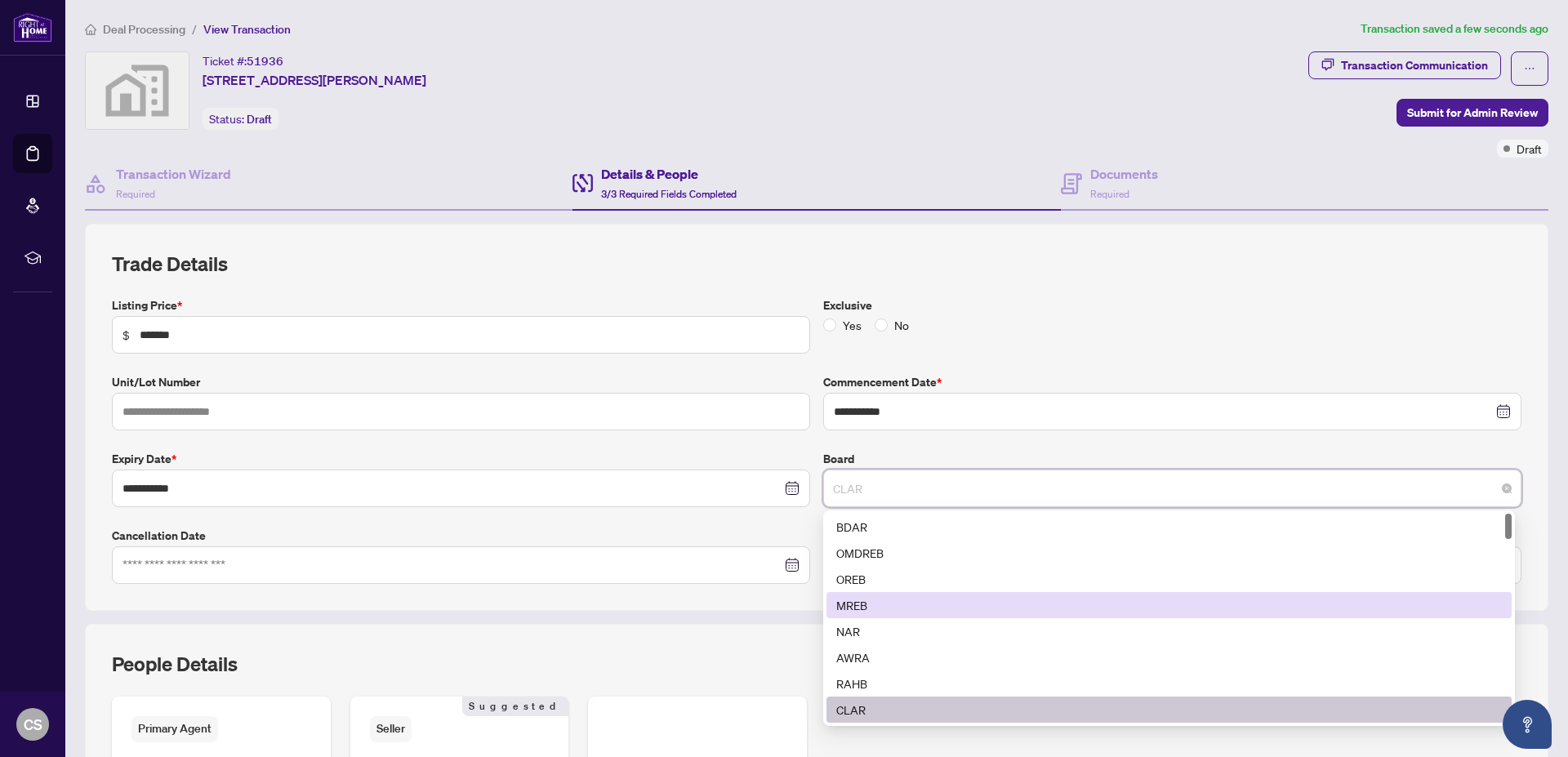
scroll to position [0, 0]
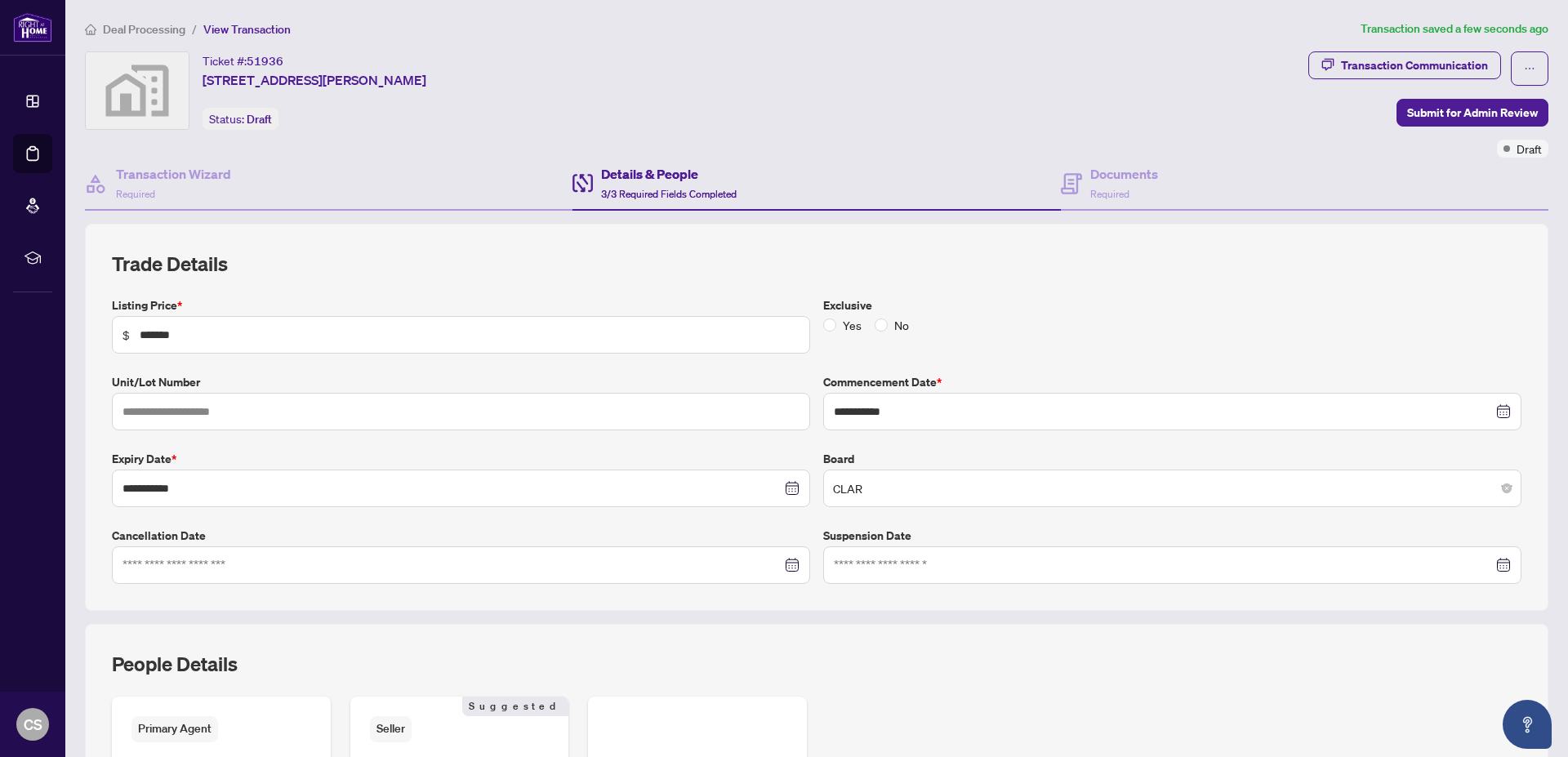
click at [895, 447] on div "**********" at bounding box center [817, 441] width 1423 height 288
click at [692, 567] on input at bounding box center [452, 565] width 659 height 18
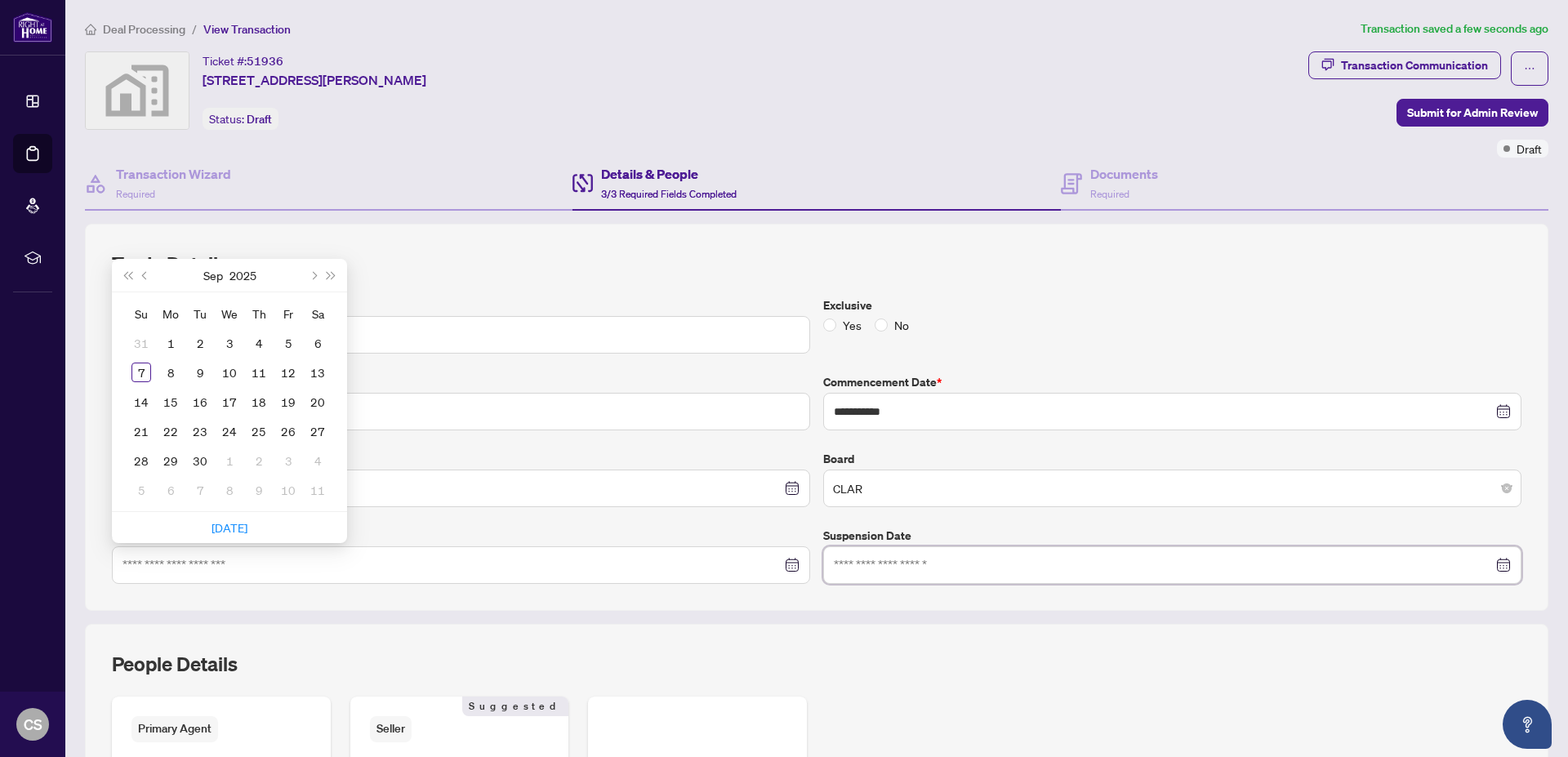
click at [919, 566] on input at bounding box center [1164, 565] width 659 height 18
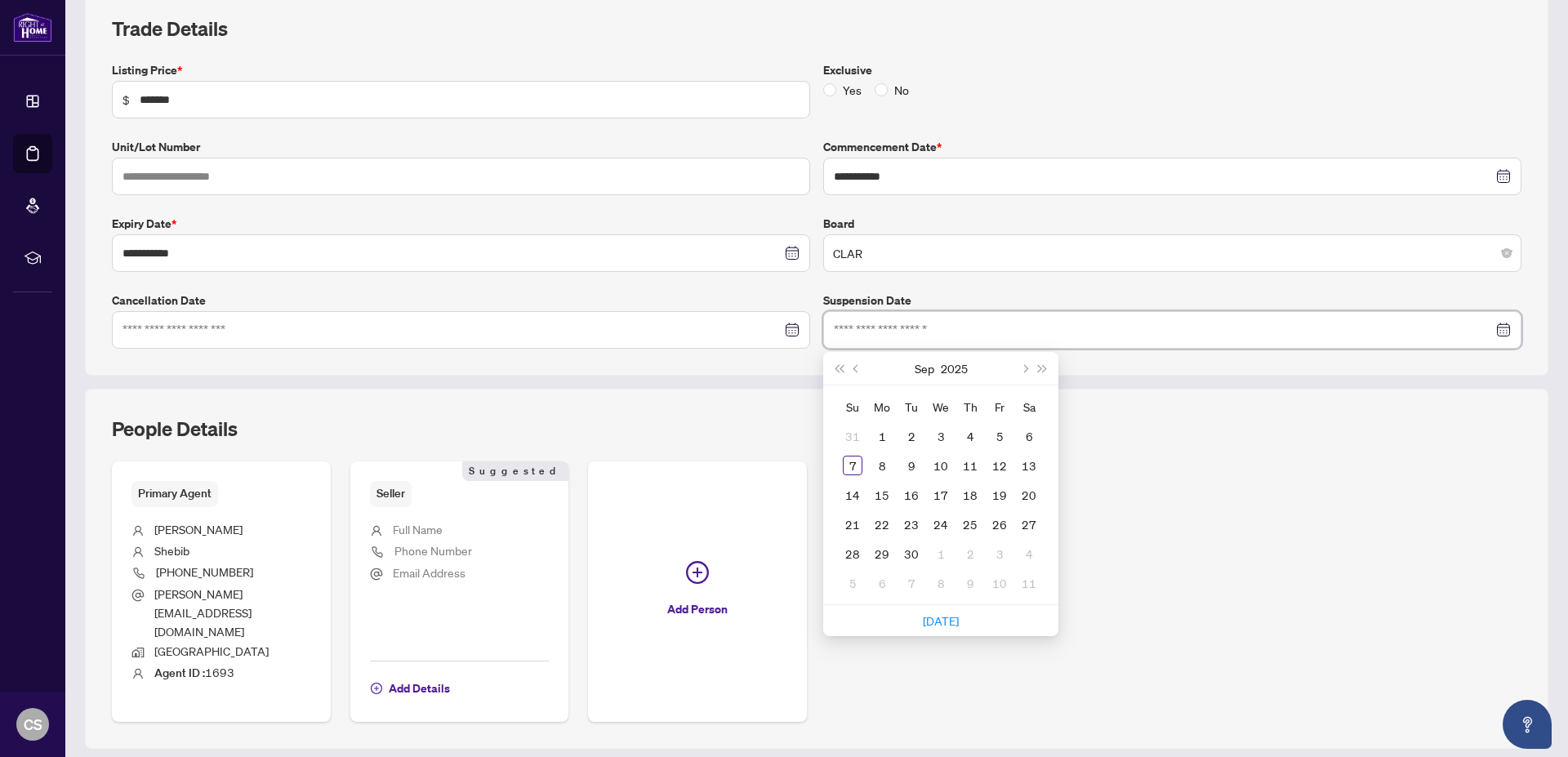
scroll to position [264, 0]
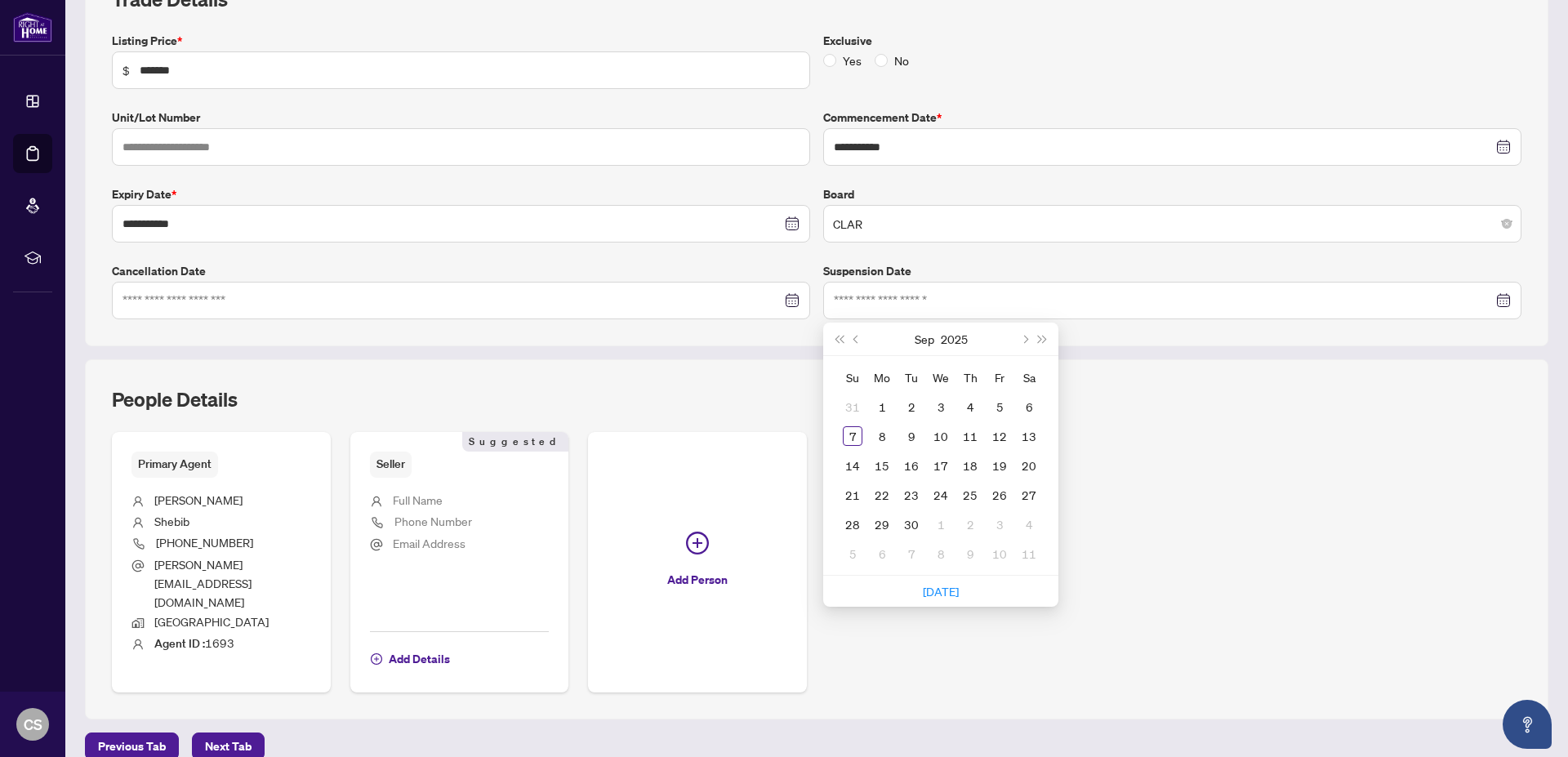
click at [1266, 532] on div "Primary Agent [PERSON_NAME] [PHONE_NUMBER] [PERSON_NAME][EMAIL_ADDRESS][DOMAIN_…" at bounding box center [817, 562] width 1410 height 260
click at [233, 733] on span "Next Tab" at bounding box center [228, 746] width 46 height 27
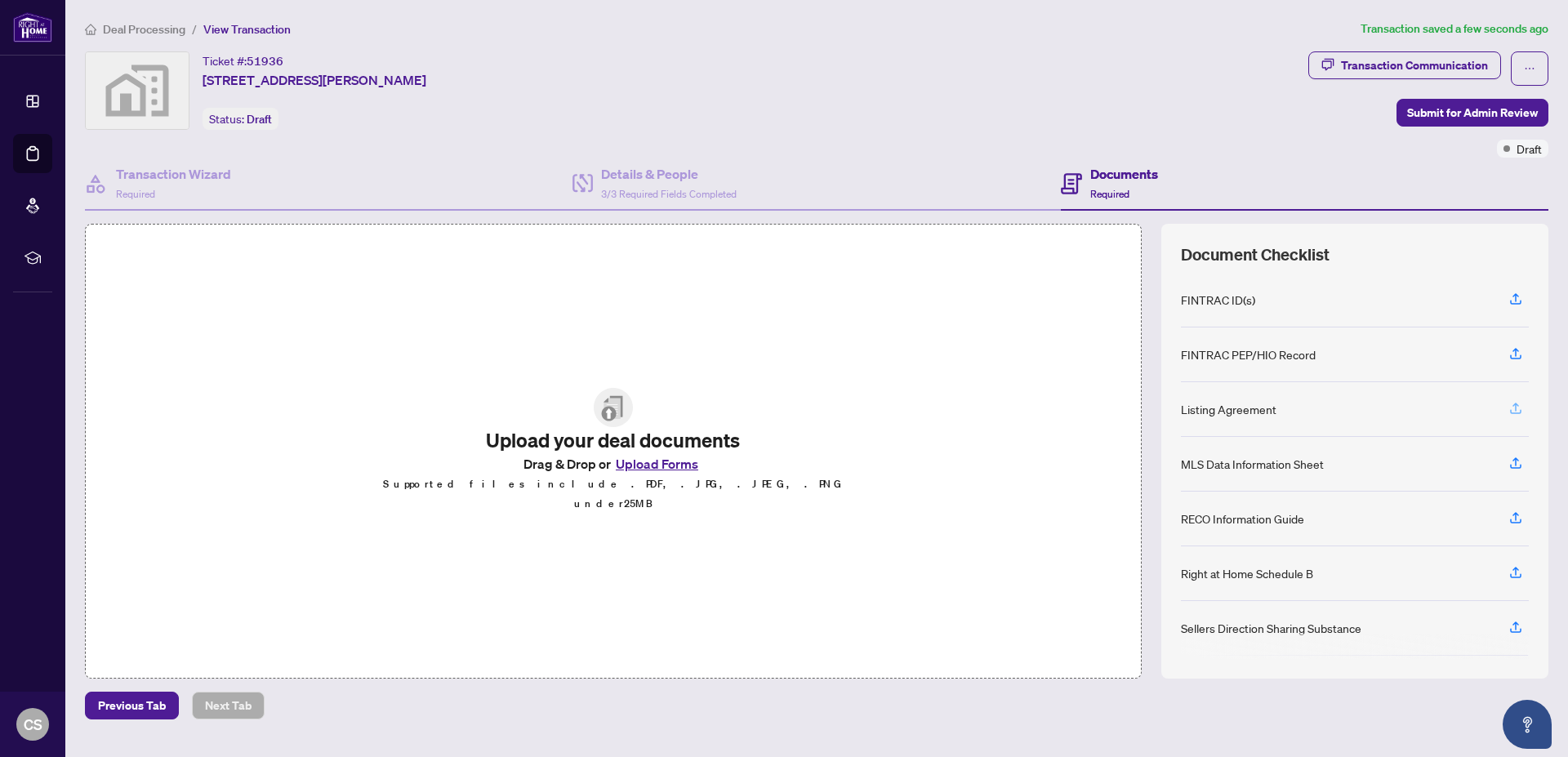
click at [1509, 410] on icon "button" at bounding box center [1516, 408] width 15 height 15
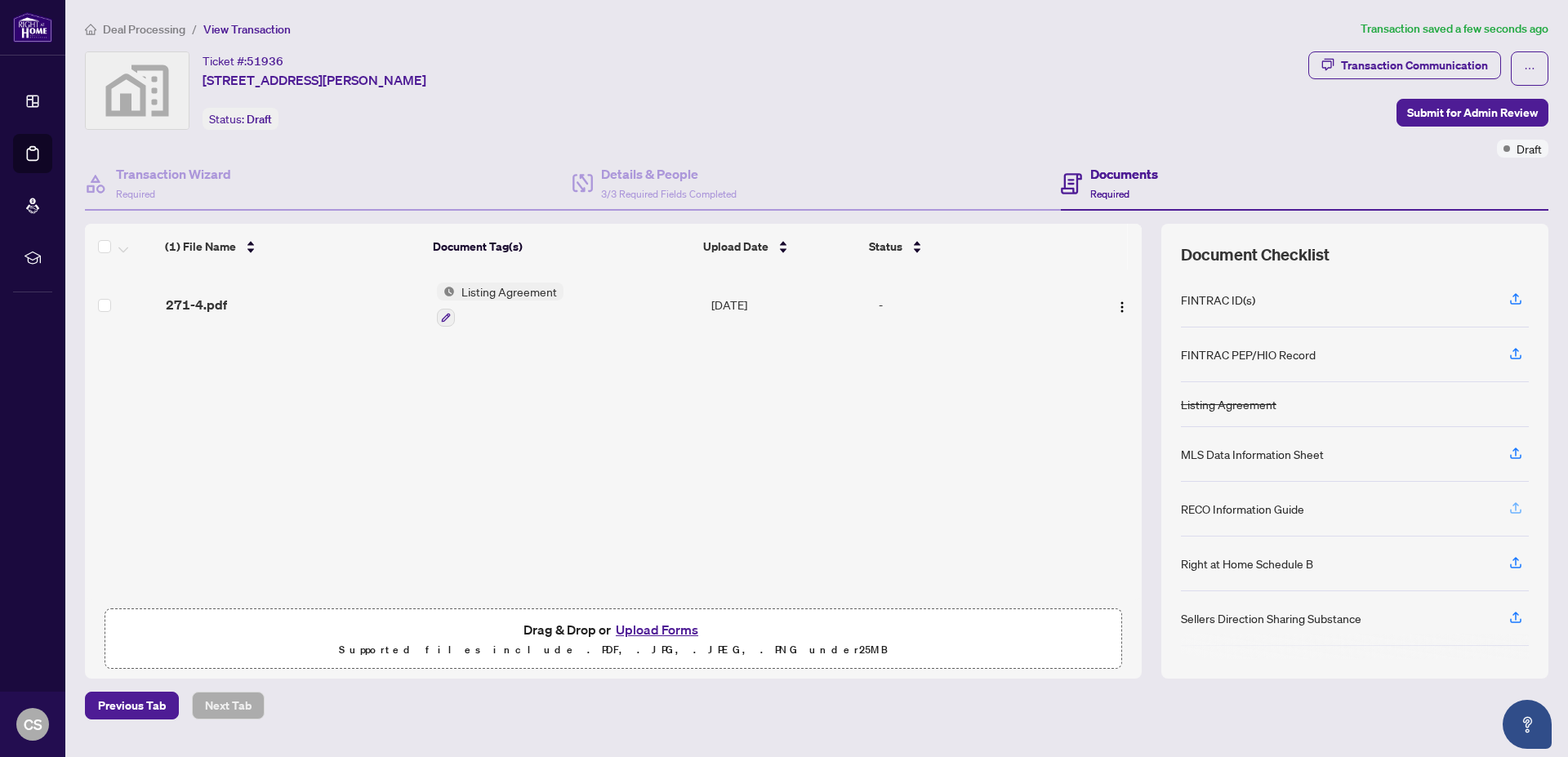
click at [1509, 505] on icon "button" at bounding box center [1516, 508] width 15 height 15
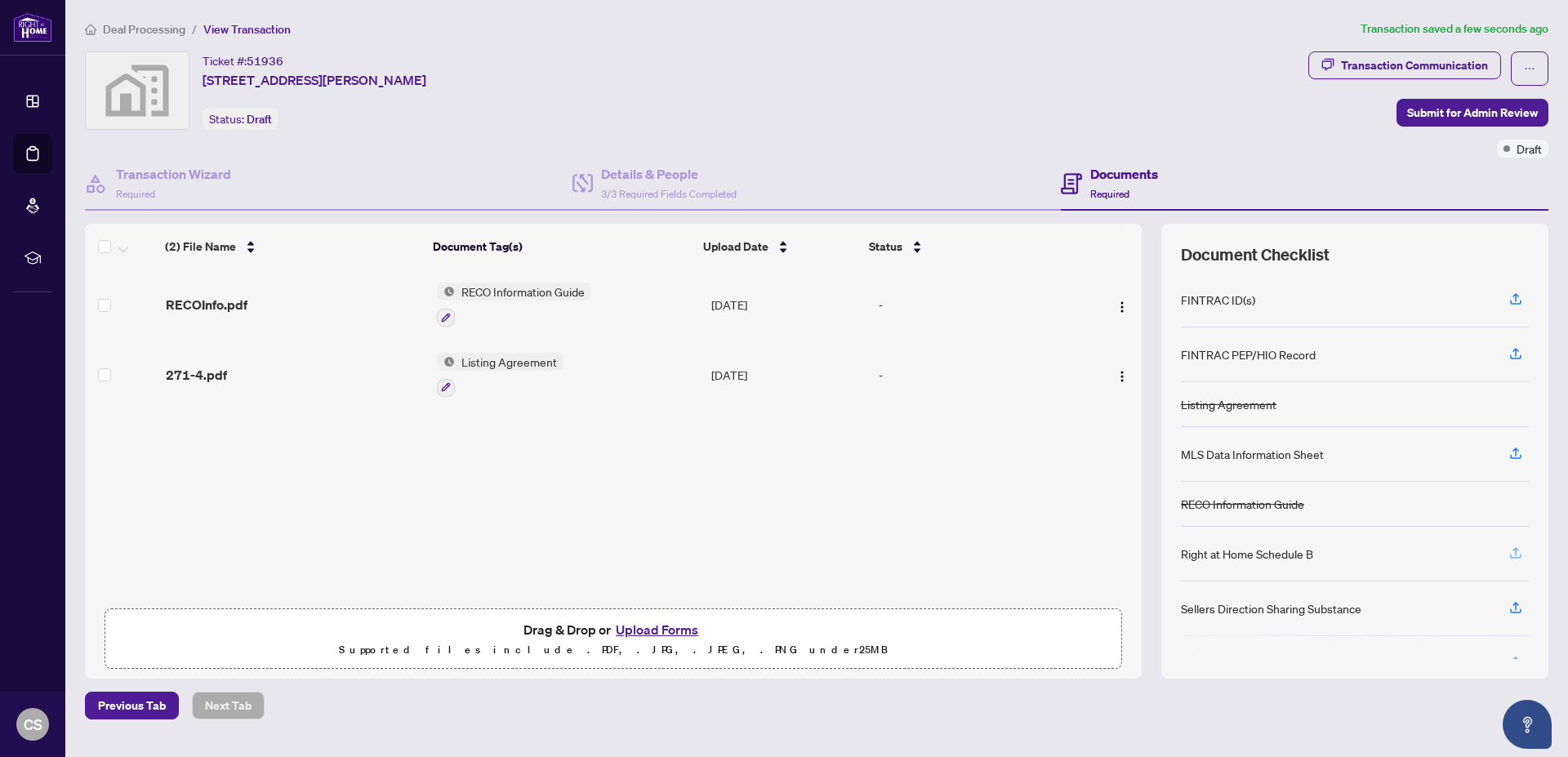
click at [1513, 548] on icon "button" at bounding box center [1516, 551] width 7 height 8
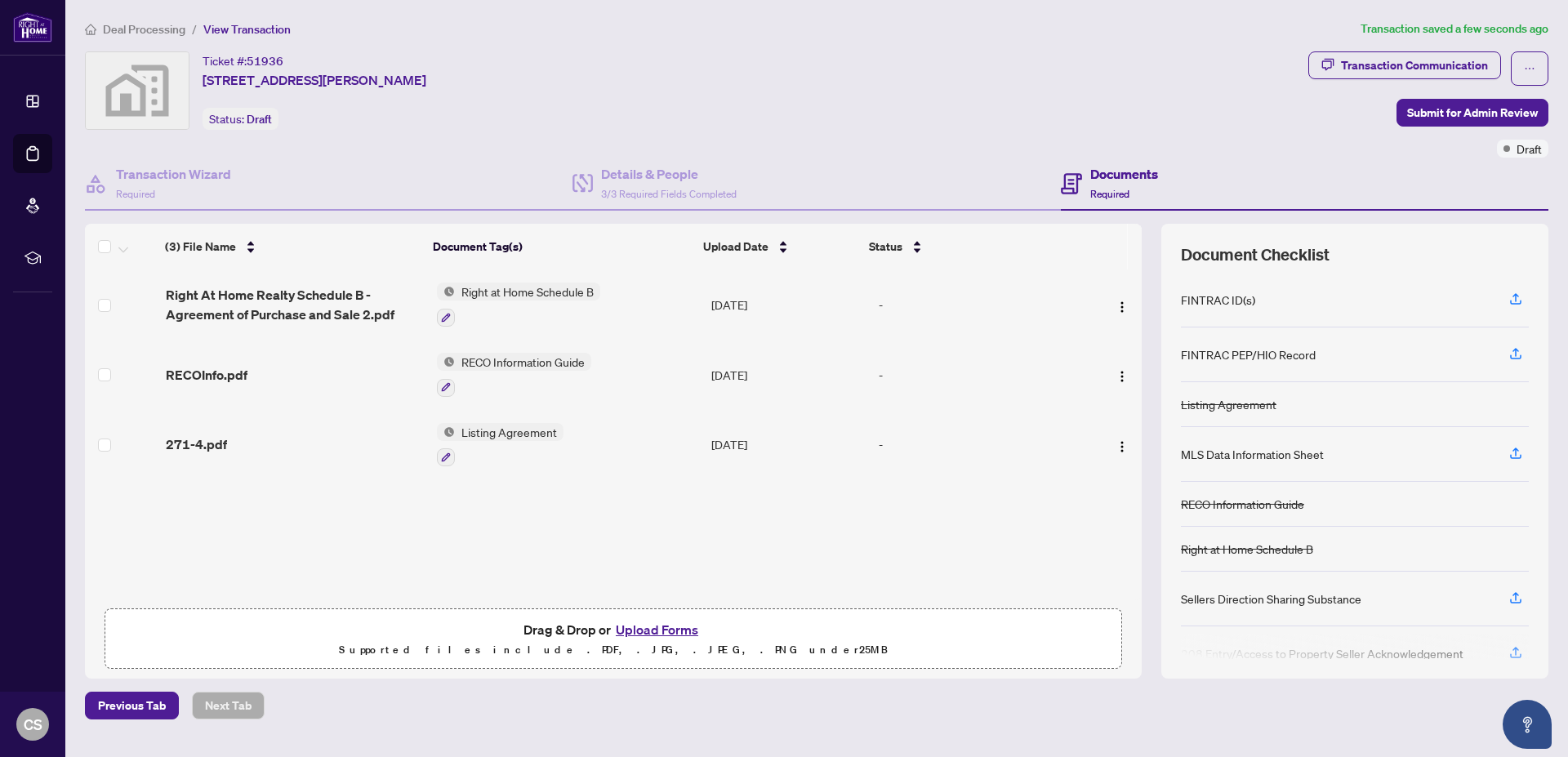
scroll to position [83, 0]
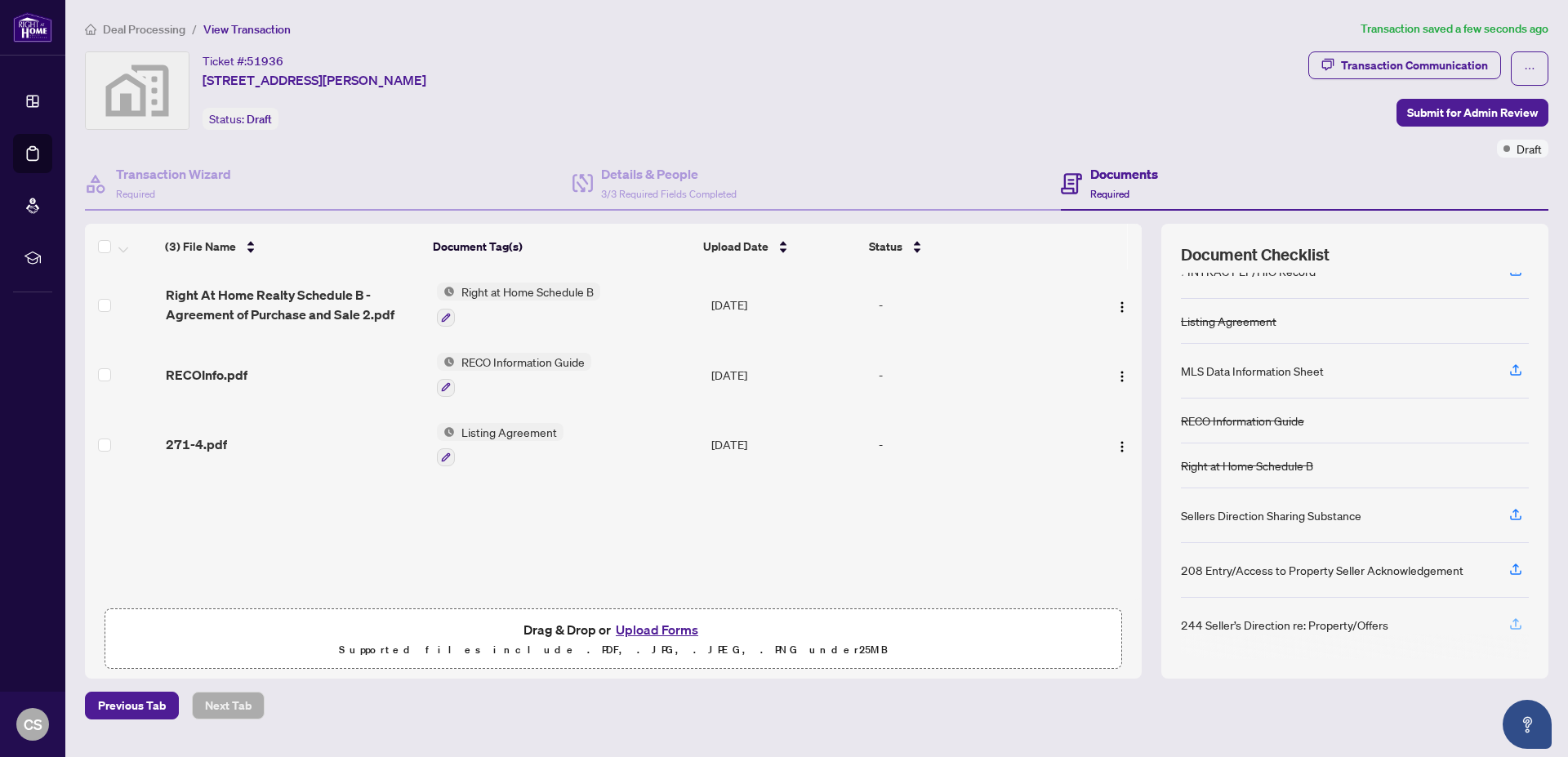
click at [1509, 625] on icon "button" at bounding box center [1516, 623] width 15 height 15
